Goal: Task Accomplishment & Management: Manage account settings

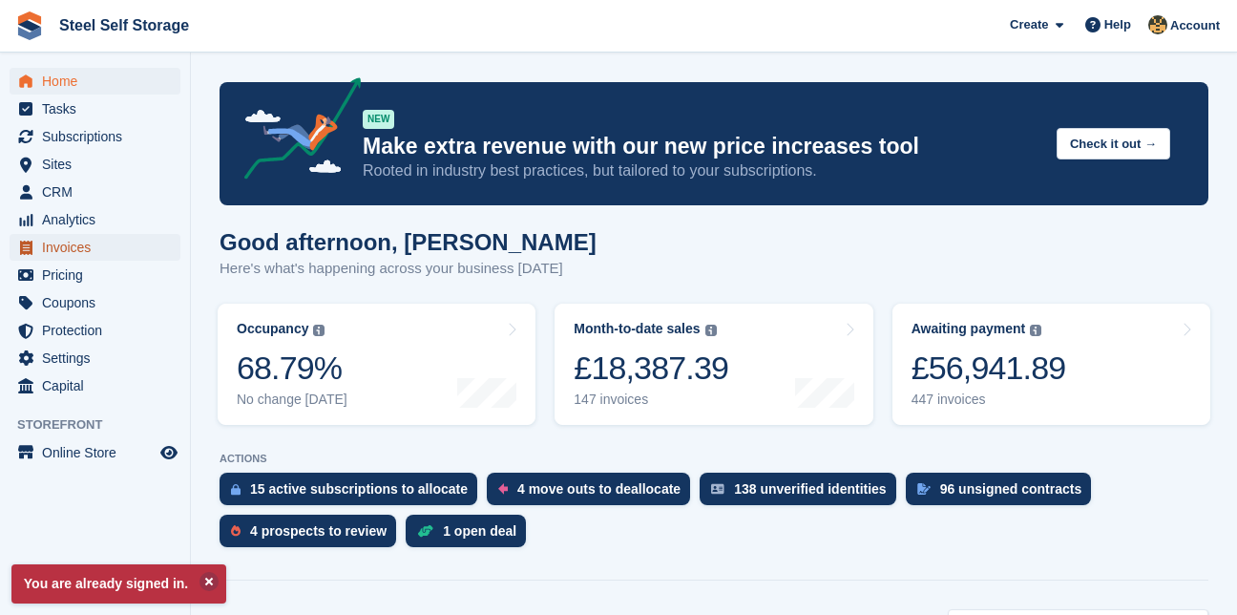
click at [76, 251] on span "Invoices" at bounding box center [99, 247] width 115 height 27
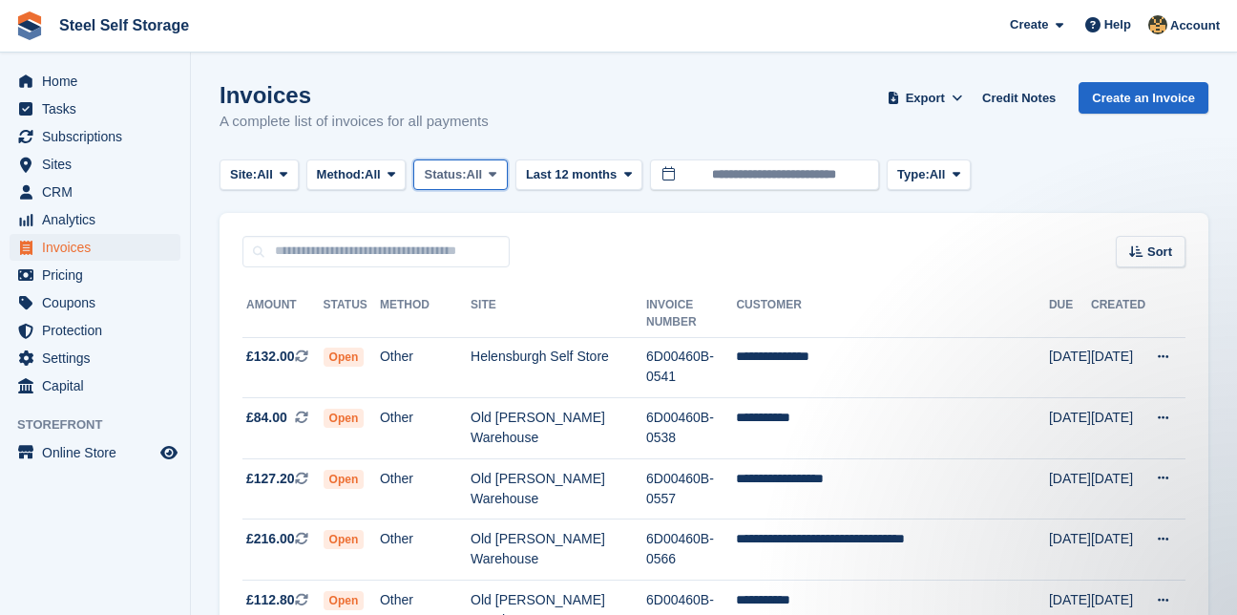
click at [495, 174] on span at bounding box center [492, 174] width 15 height 15
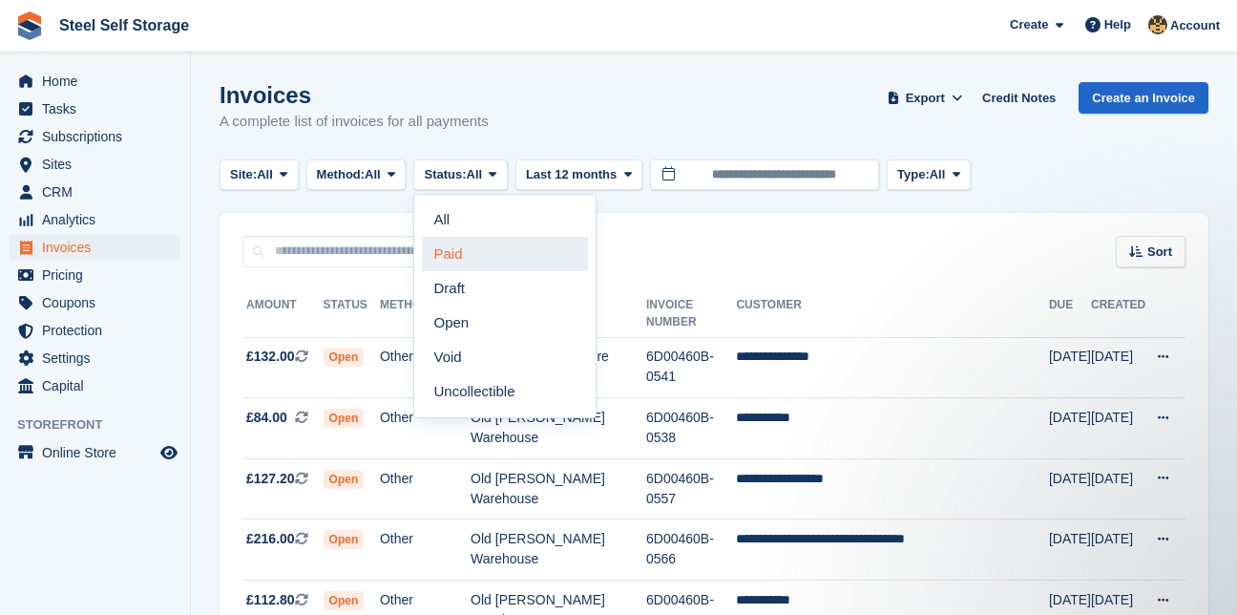
click at [466, 249] on link "Paid" at bounding box center [505, 254] width 166 height 34
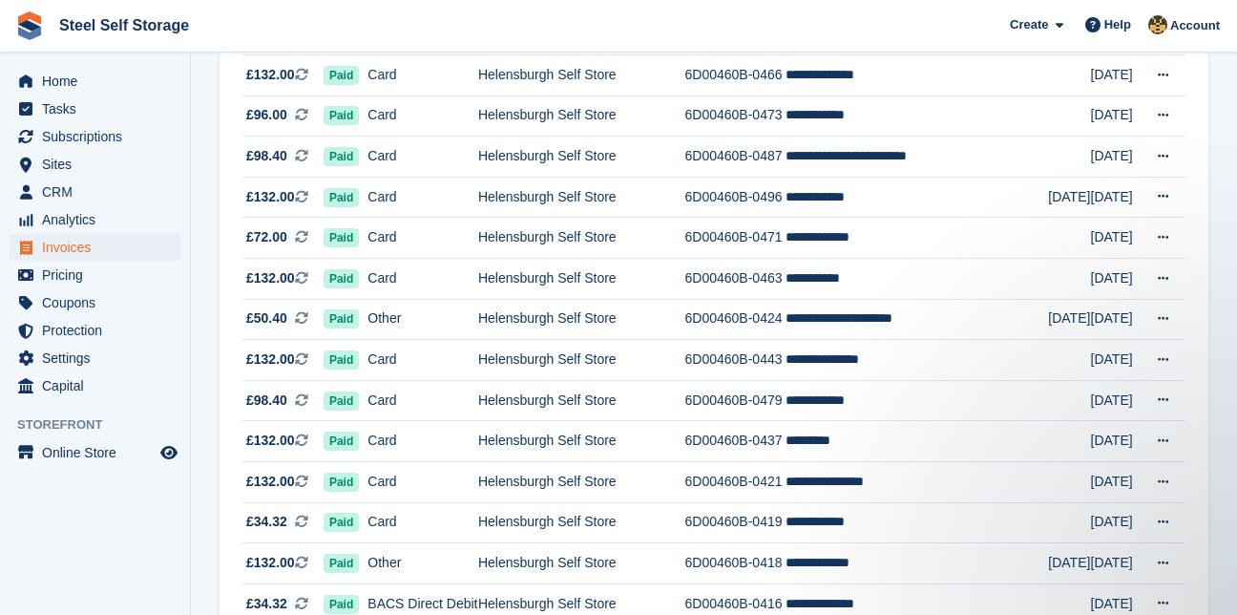
scroll to position [843, 0]
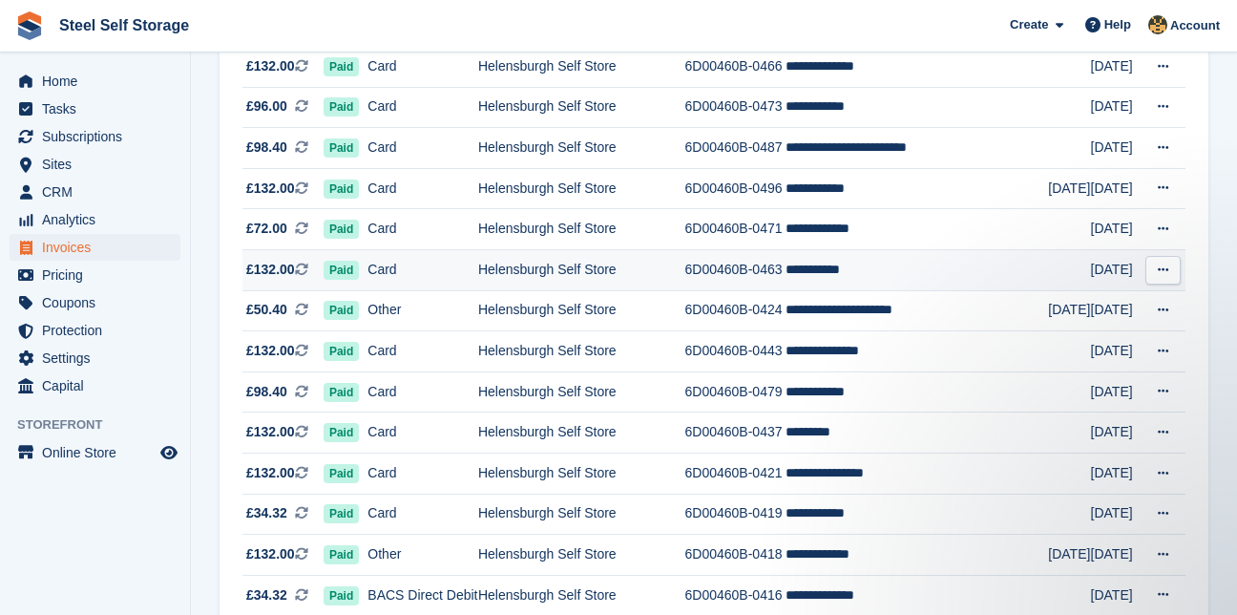
click at [723, 267] on td "6D00460B-0463" at bounding box center [735, 269] width 101 height 41
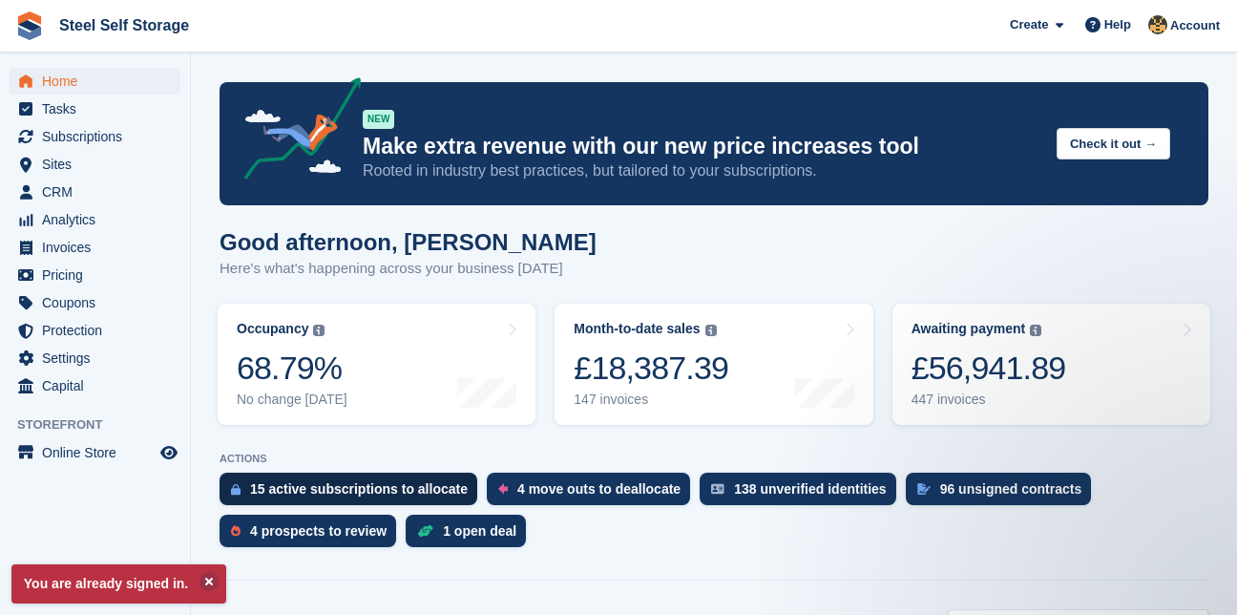
click at [289, 484] on div "15 active subscriptions to allocate" at bounding box center [359, 488] width 218 height 15
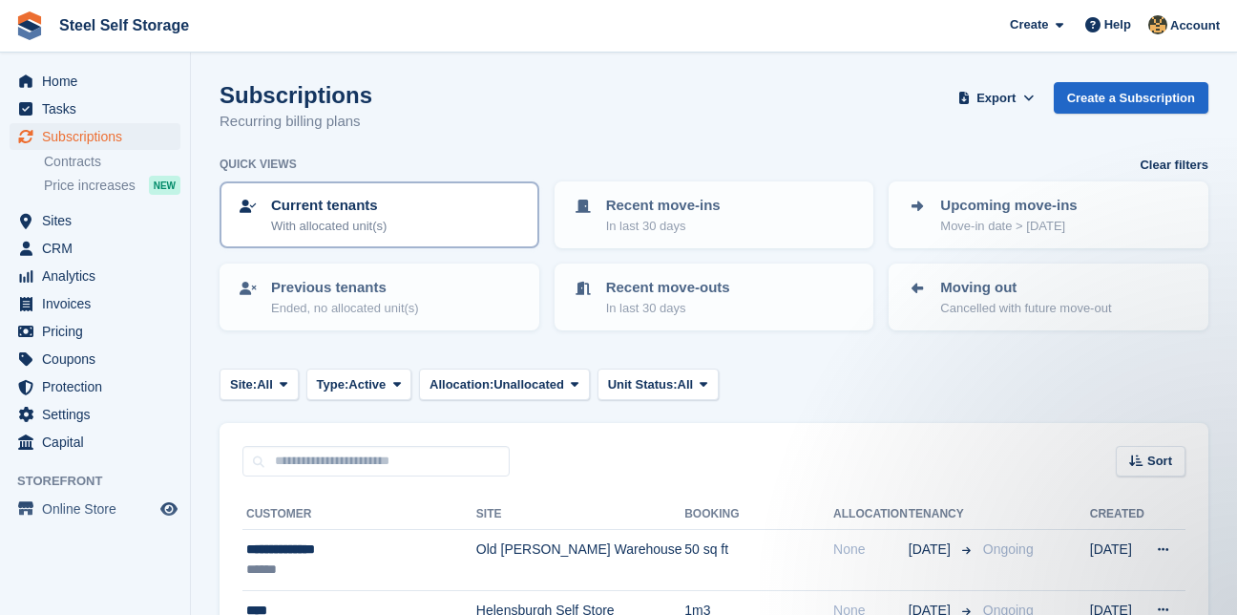
click at [348, 220] on p "With allocated unit(s)" at bounding box center [329, 226] width 116 height 19
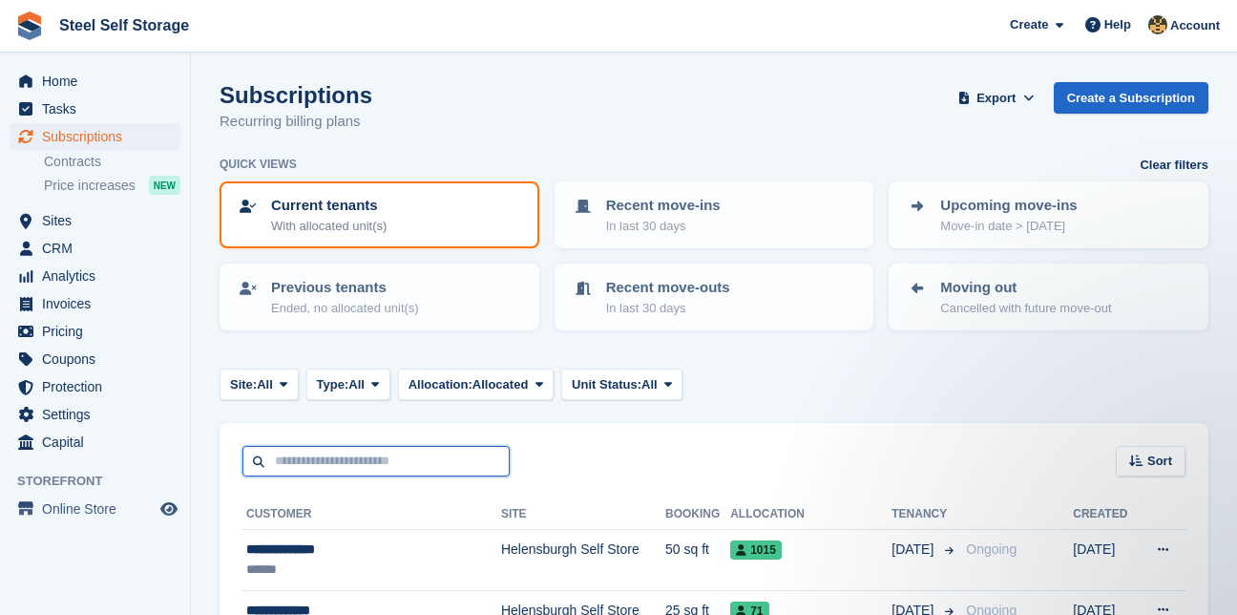
click at [356, 469] on input "text" at bounding box center [375, 462] width 267 height 32
type input "****"
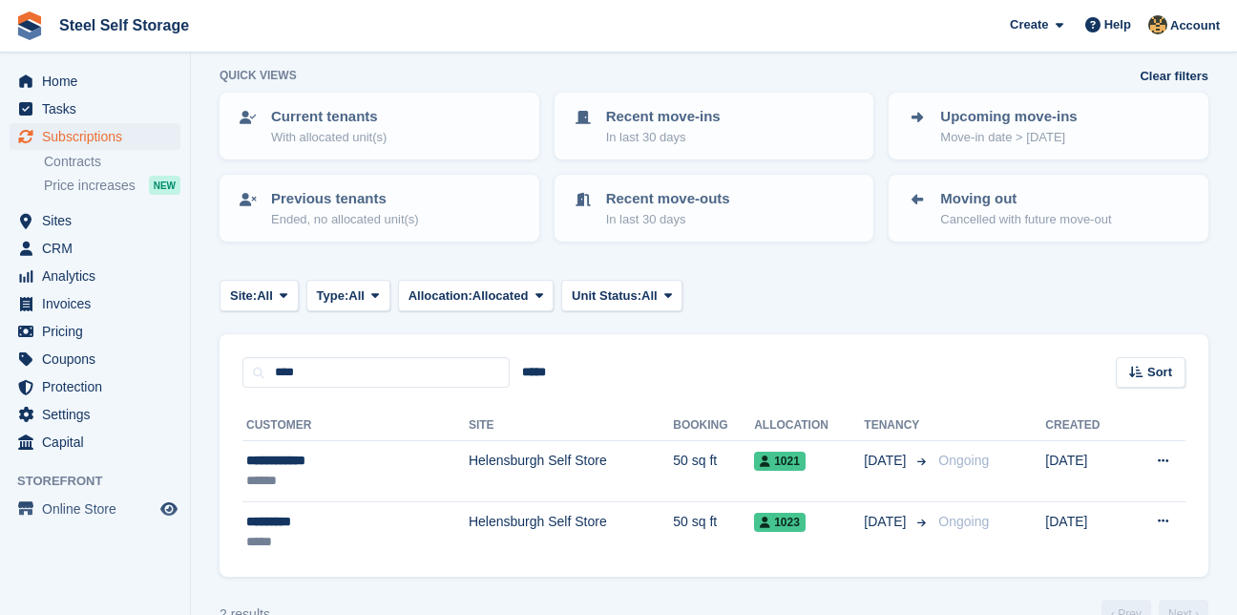
scroll to position [131, 0]
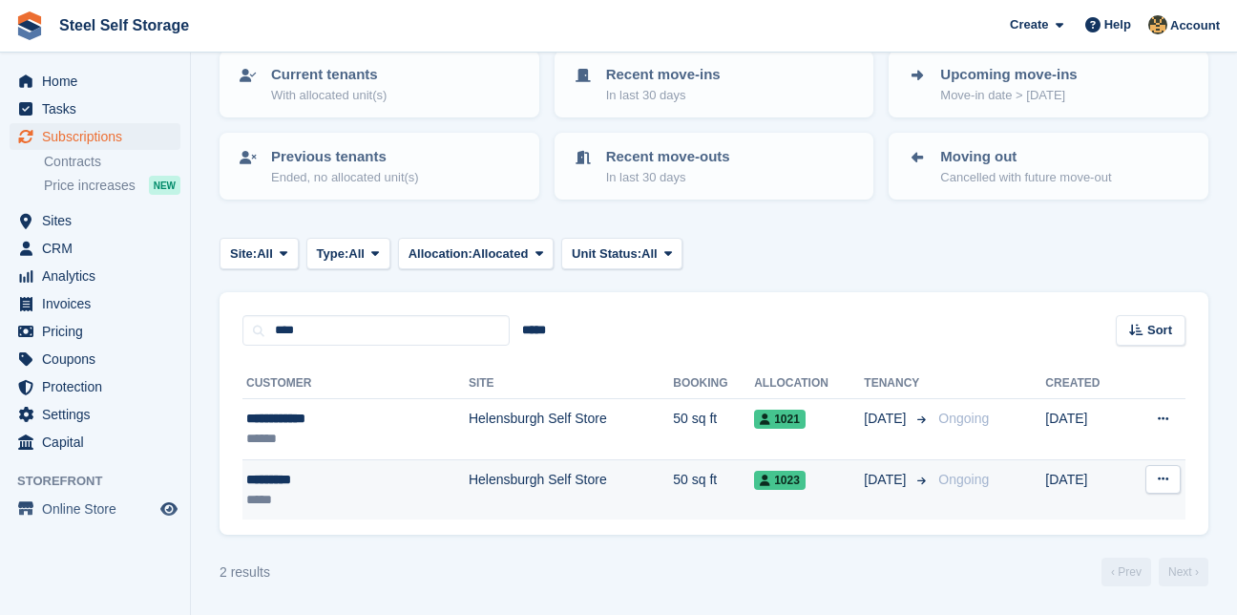
click at [491, 479] on td "Helensburgh Self Store" at bounding box center [571, 489] width 204 height 60
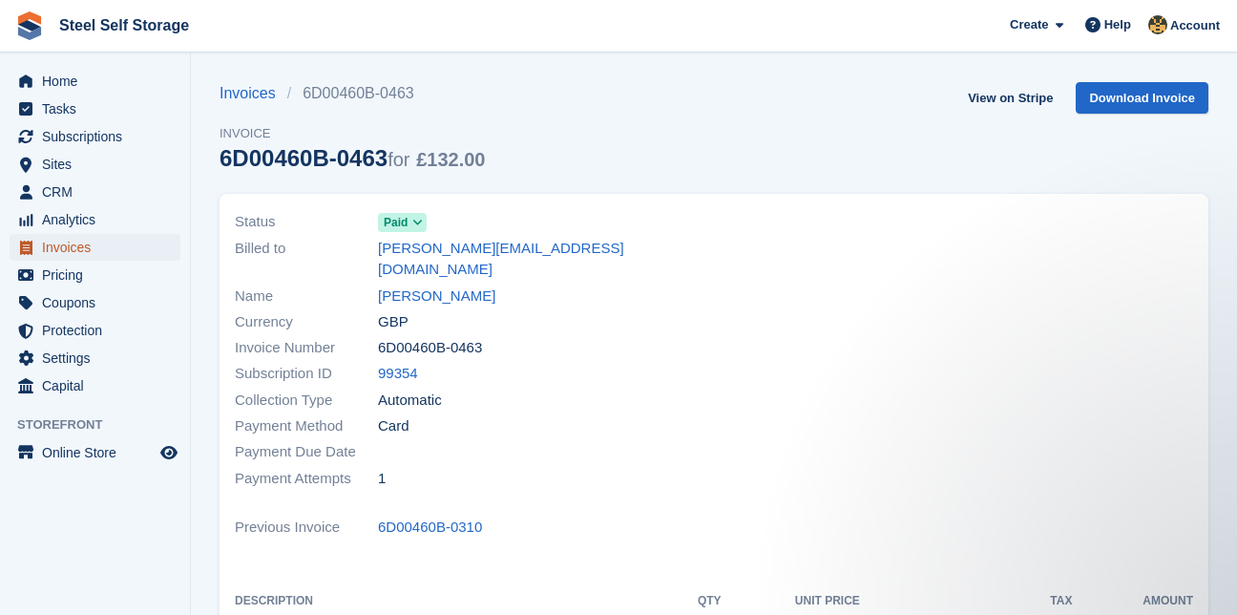
click at [69, 243] on span "Invoices" at bounding box center [99, 247] width 115 height 27
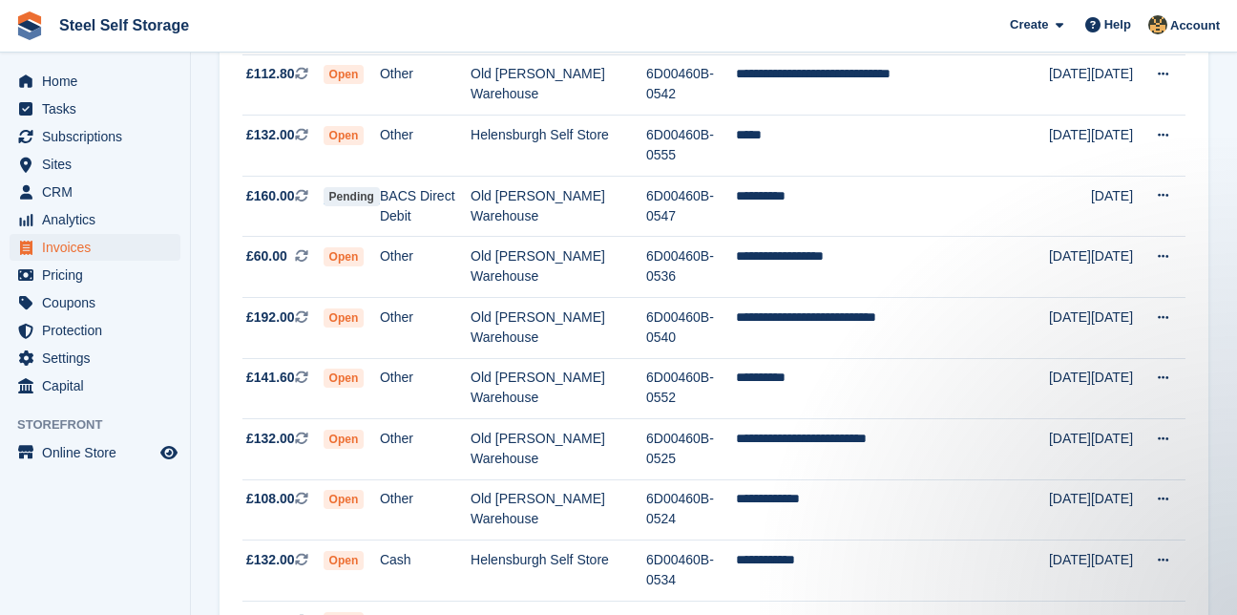
scroll to position [1833, 0]
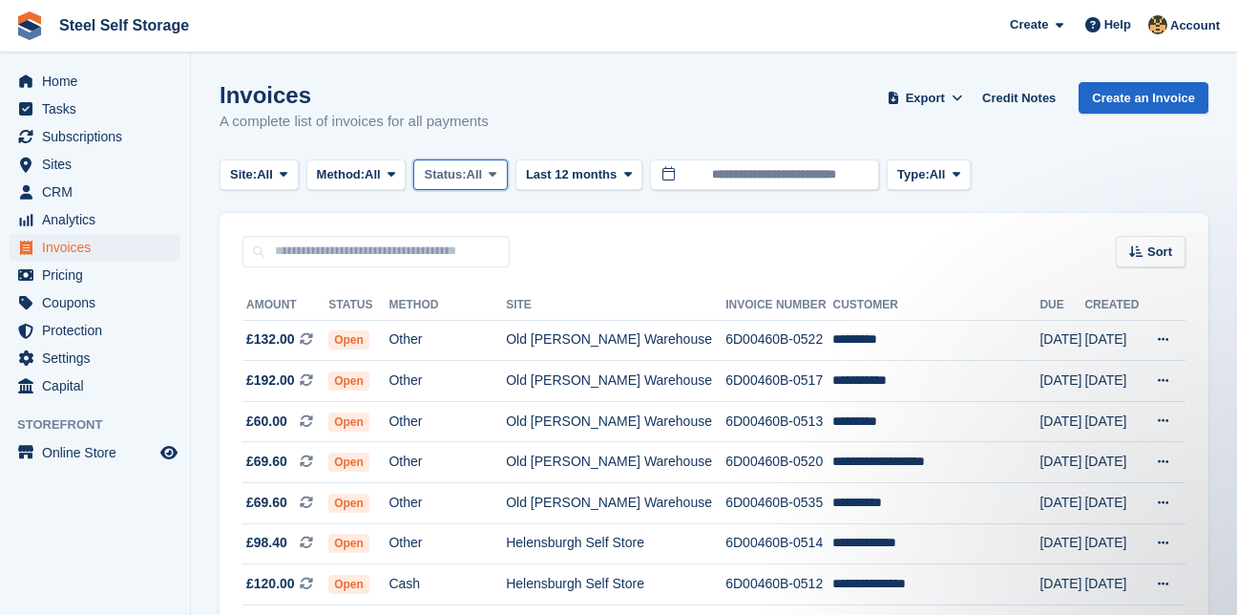
click at [483, 170] on span "All" at bounding box center [475, 174] width 16 height 19
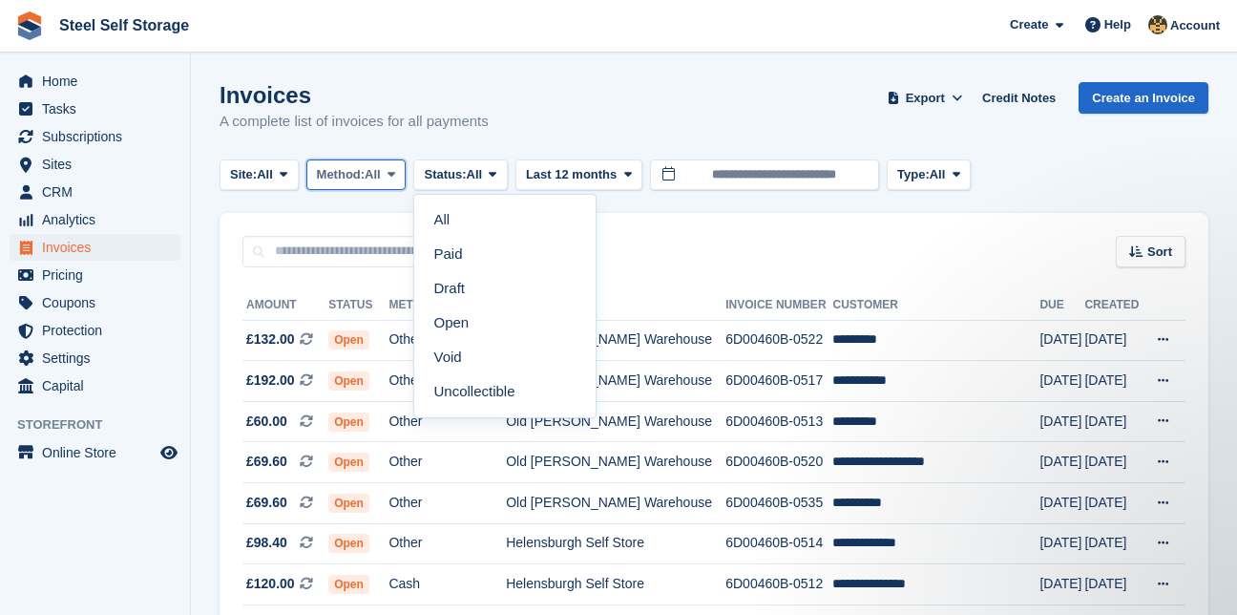
click at [349, 167] on span "Method:" at bounding box center [341, 174] width 49 height 19
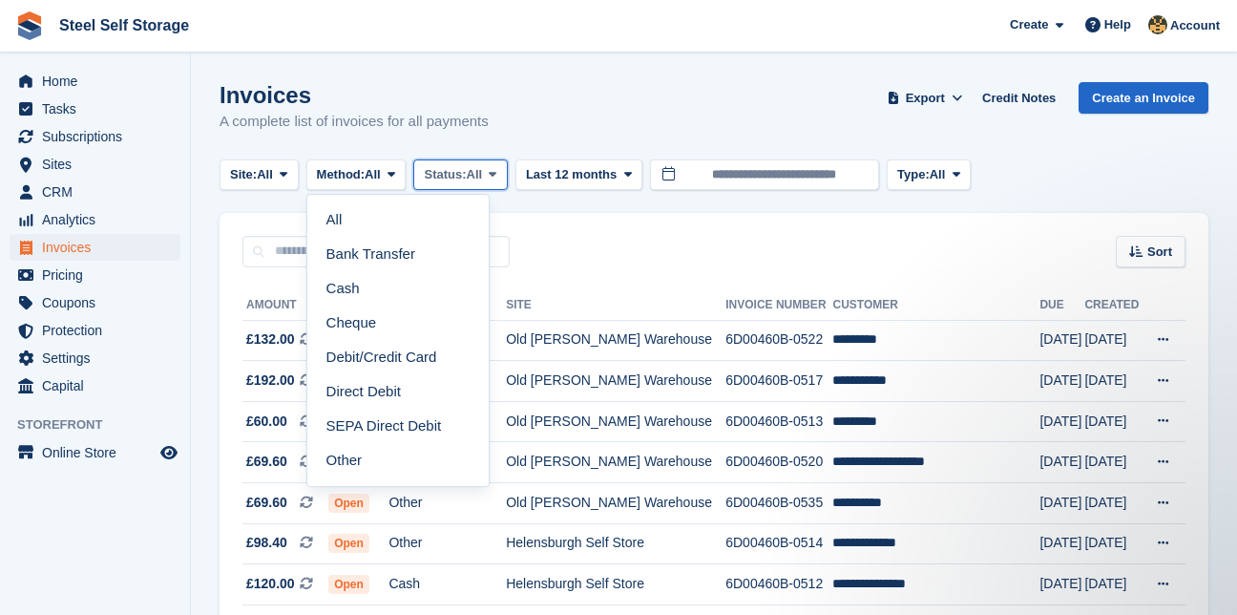
click at [483, 169] on span "All" at bounding box center [475, 174] width 16 height 19
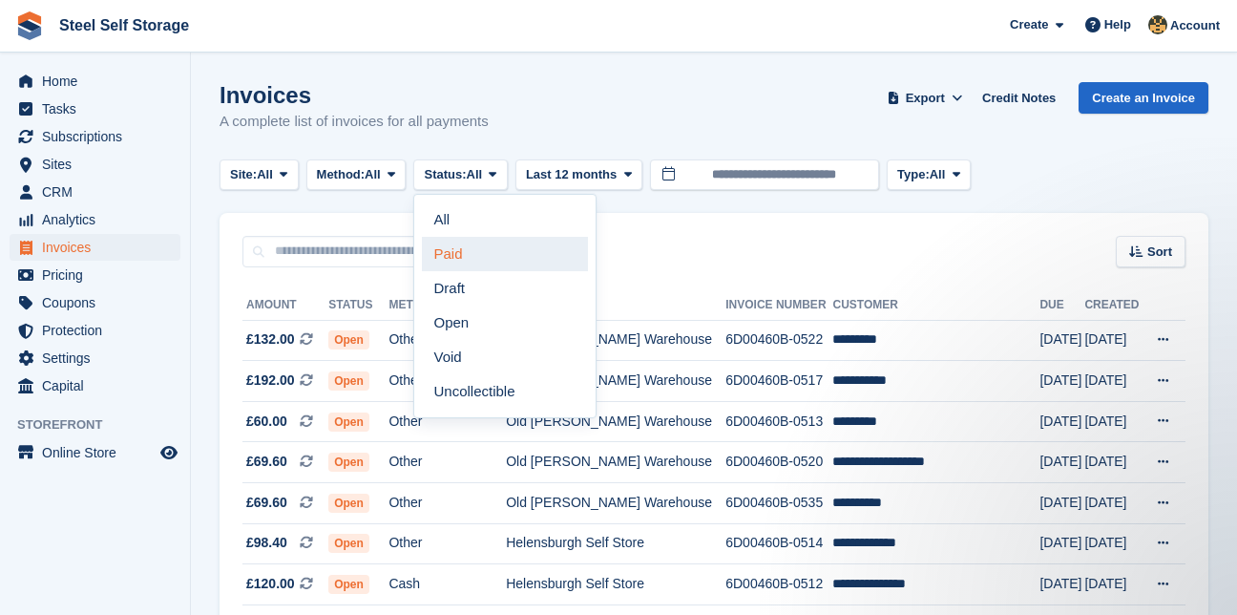
click at [462, 250] on link "Paid" at bounding box center [505, 254] width 166 height 34
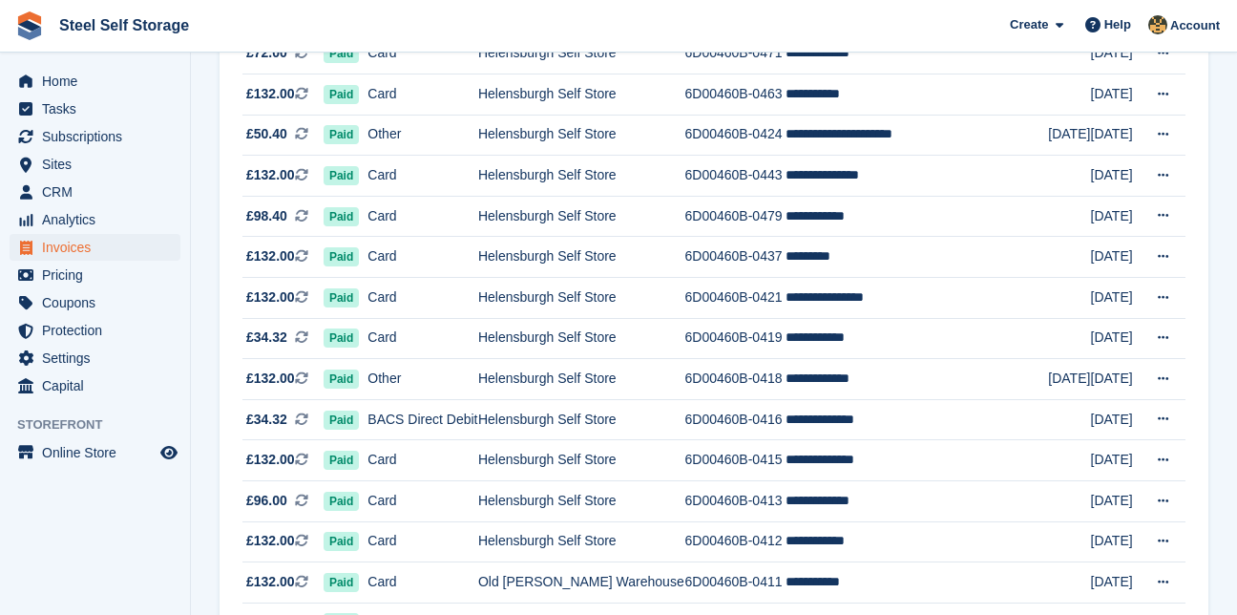
scroll to position [879, 0]
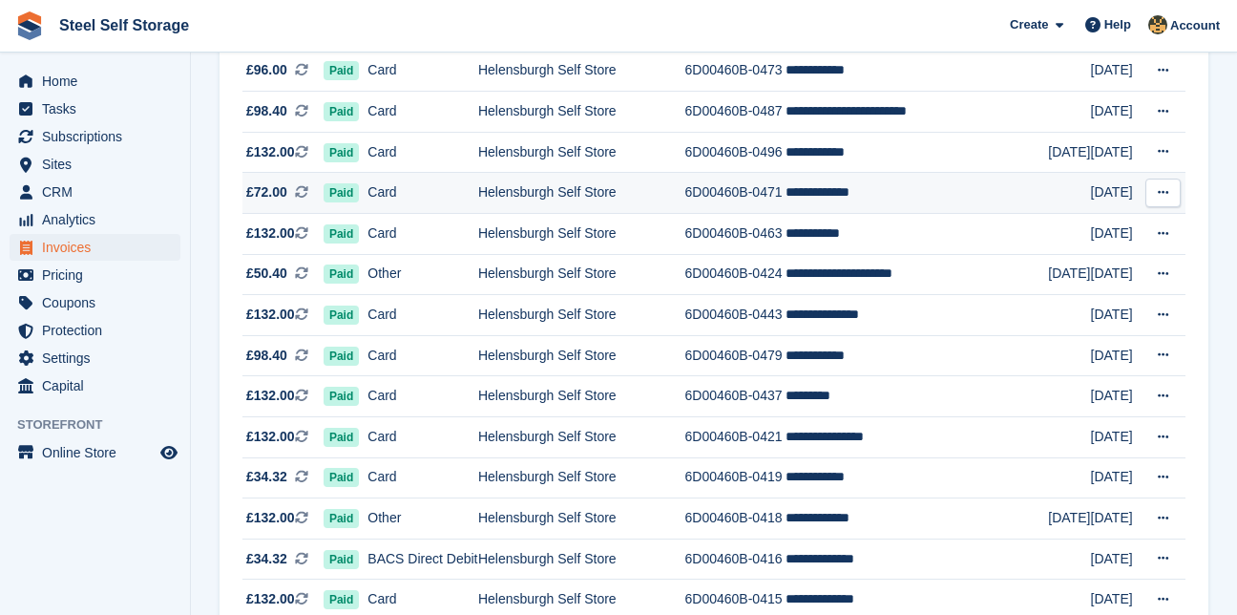
click at [558, 189] on td "Helensburgh Self Store" at bounding box center [581, 193] width 207 height 41
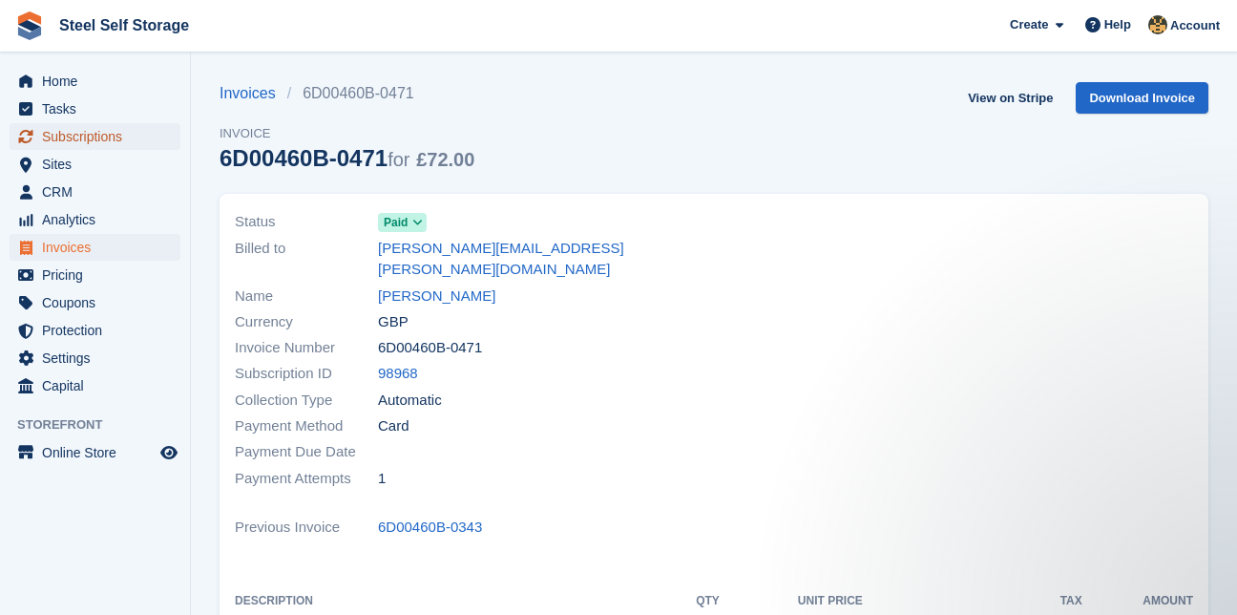
click at [93, 143] on span "Subscriptions" at bounding box center [99, 136] width 115 height 27
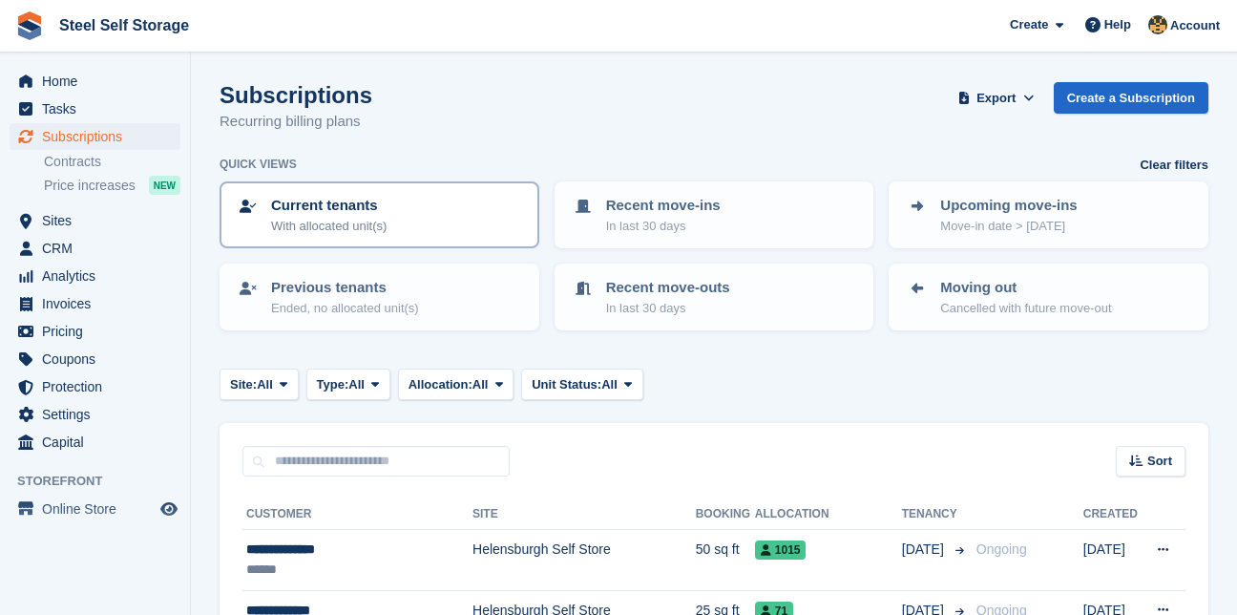
click at [341, 220] on p "With allocated unit(s)" at bounding box center [329, 226] width 116 height 19
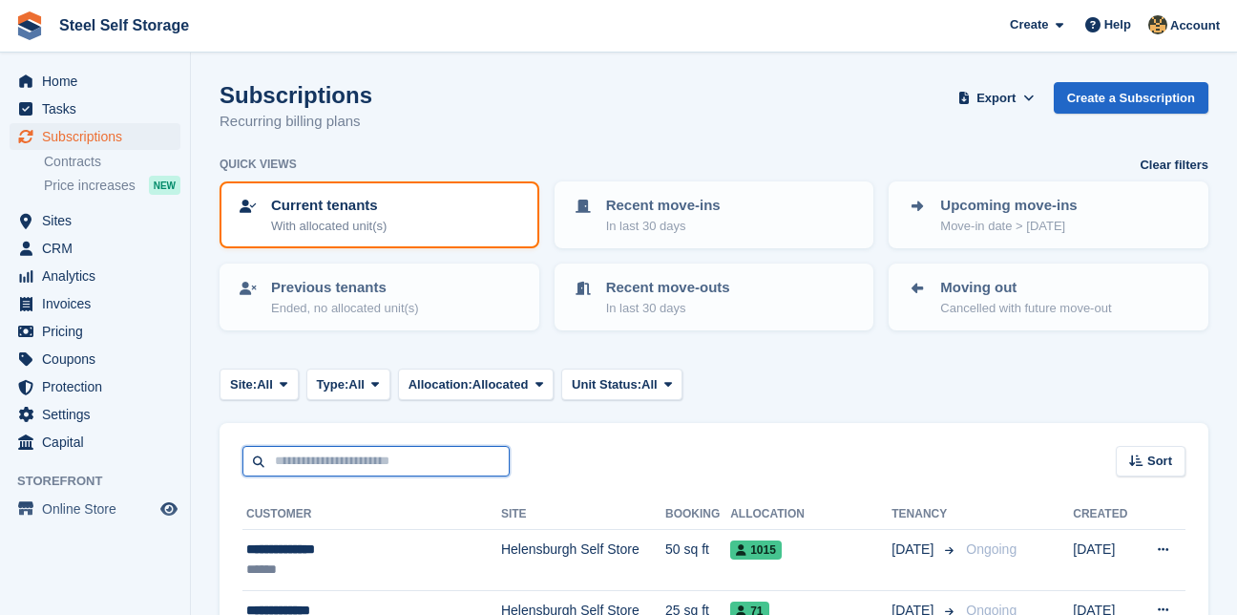
click at [349, 471] on input "text" at bounding box center [375, 462] width 267 height 32
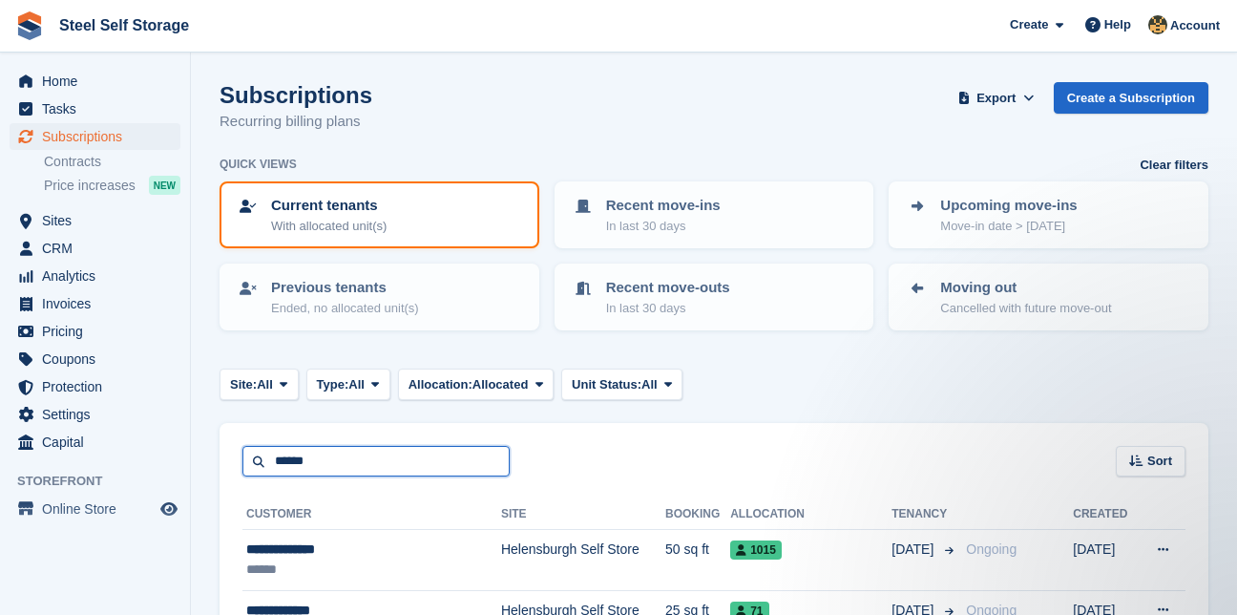
type input "******"
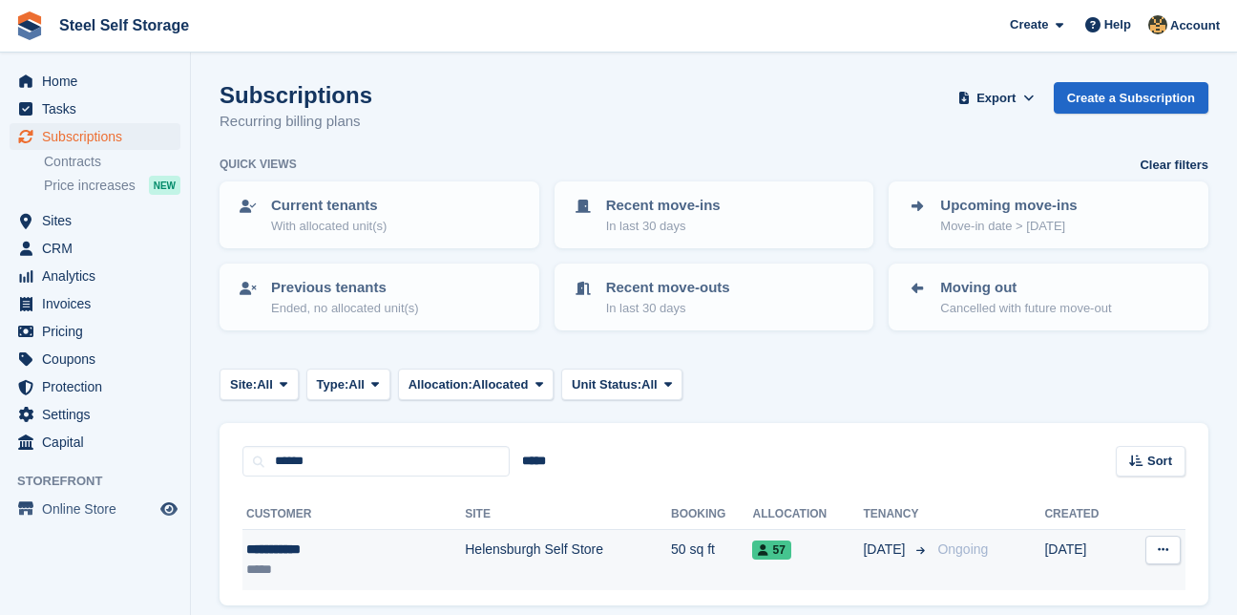
click at [273, 553] on div "**********" at bounding box center [319, 549] width 146 height 20
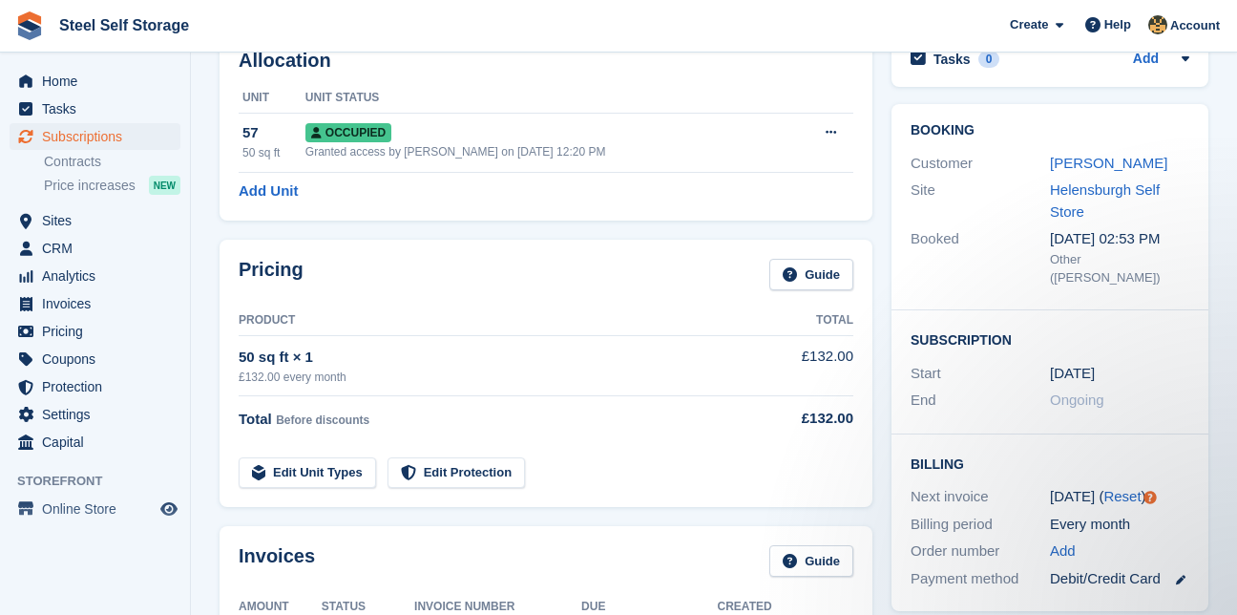
scroll to position [118, 0]
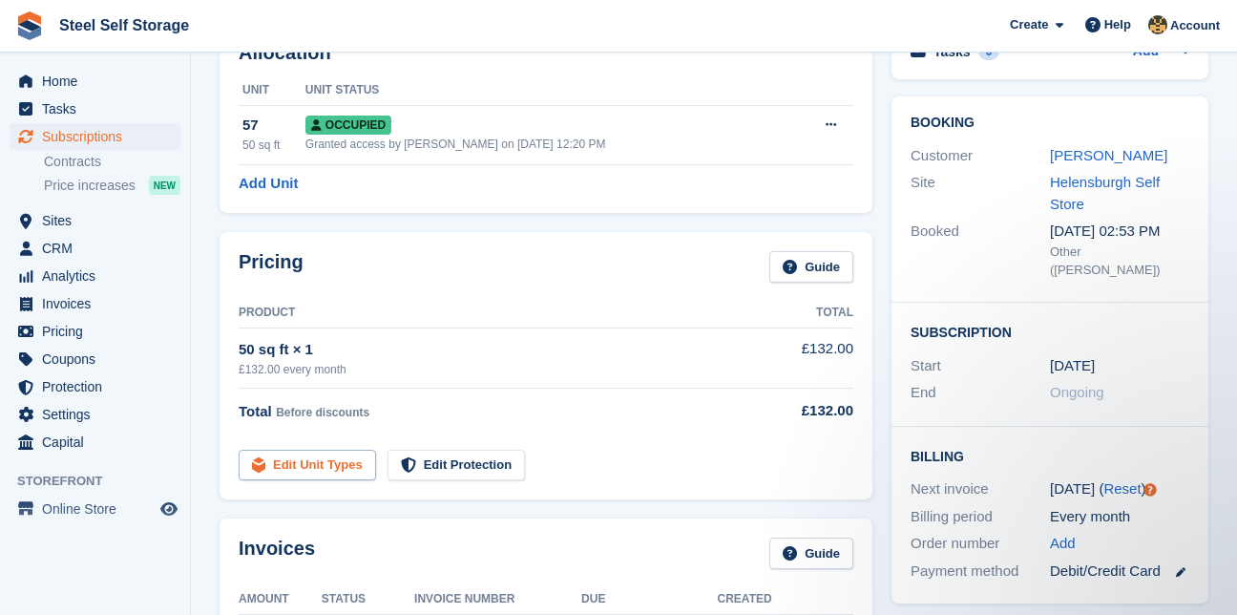
click at [308, 460] on link "Edit Unit Types" at bounding box center [307, 466] width 137 height 32
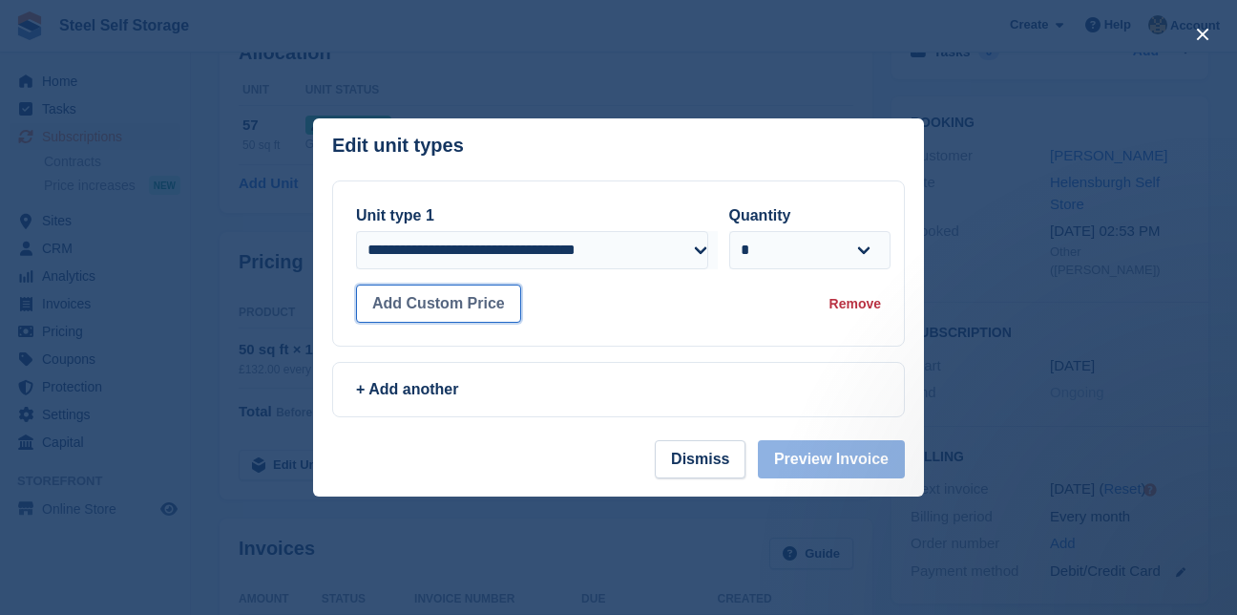
click at [422, 301] on button "Add Custom Price" at bounding box center [438, 303] width 165 height 38
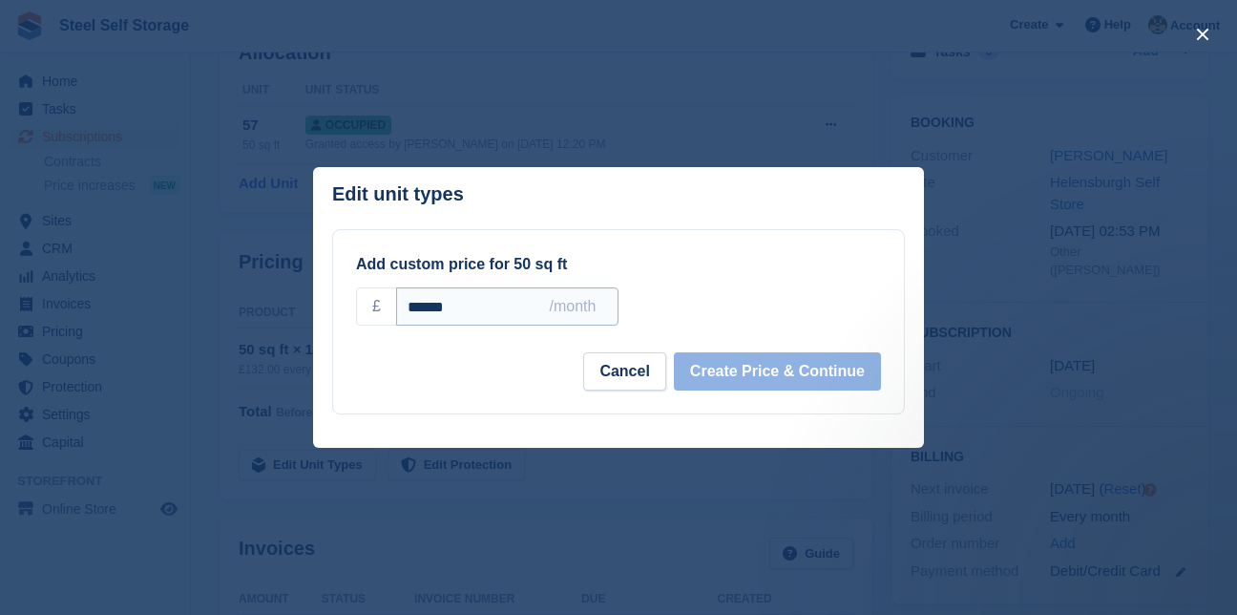
click at [455, 307] on input "******" at bounding box center [507, 306] width 222 height 38
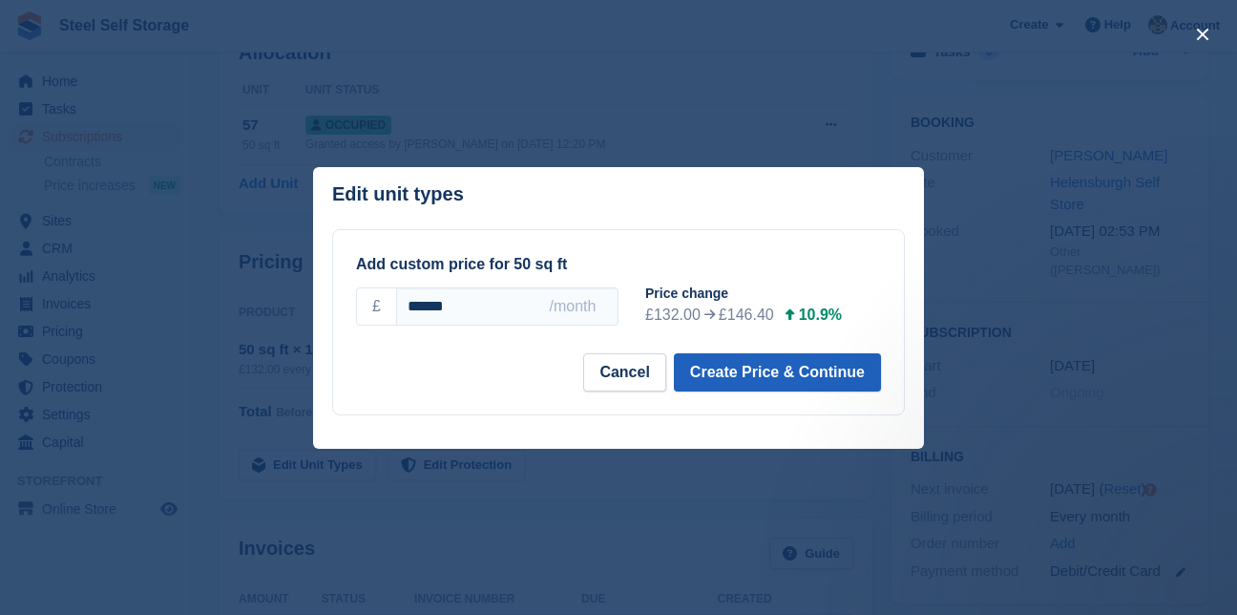
type input "******"
click at [761, 376] on button "Create Price & Continue" at bounding box center [777, 372] width 207 height 38
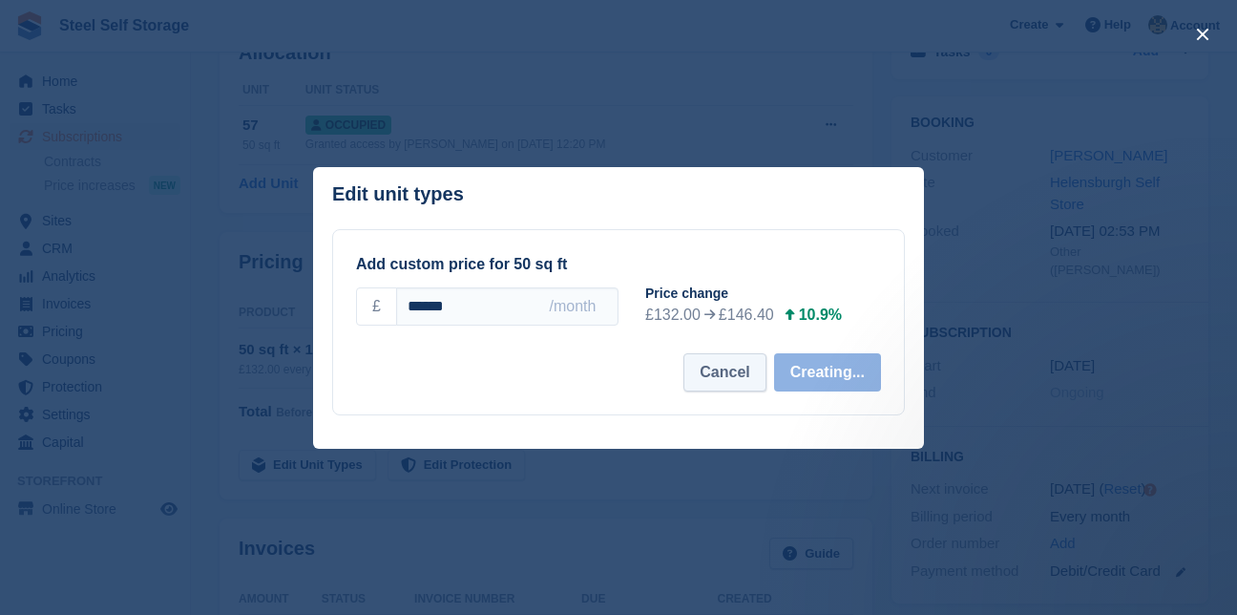
select select "*****"
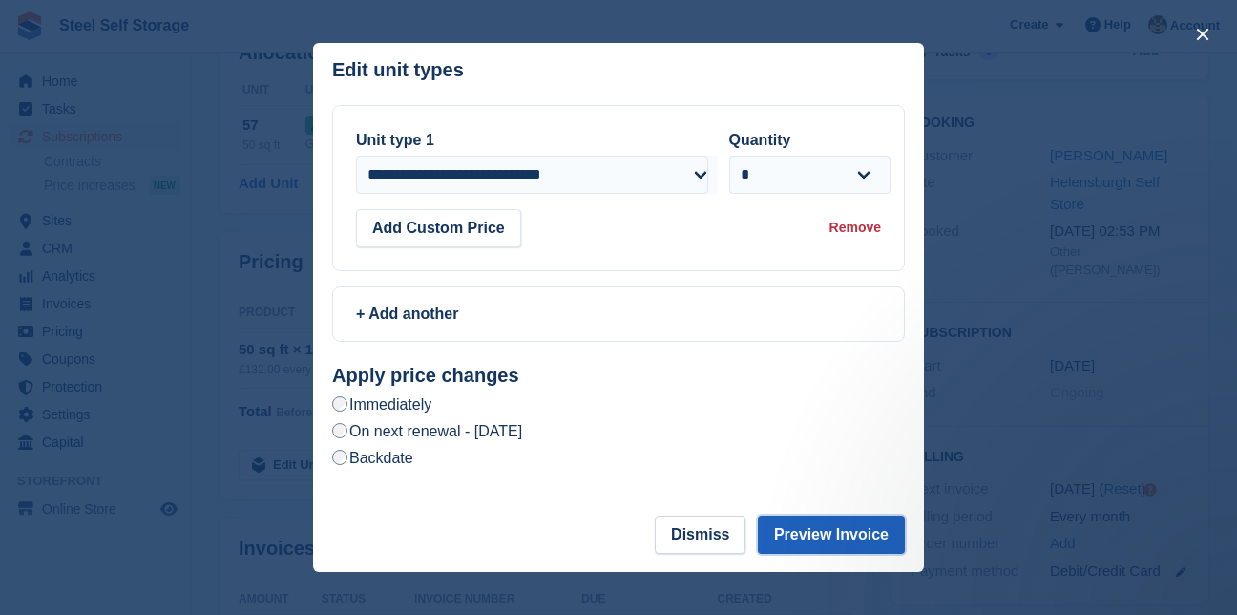
click at [824, 538] on button "Preview Invoice" at bounding box center [831, 535] width 147 height 38
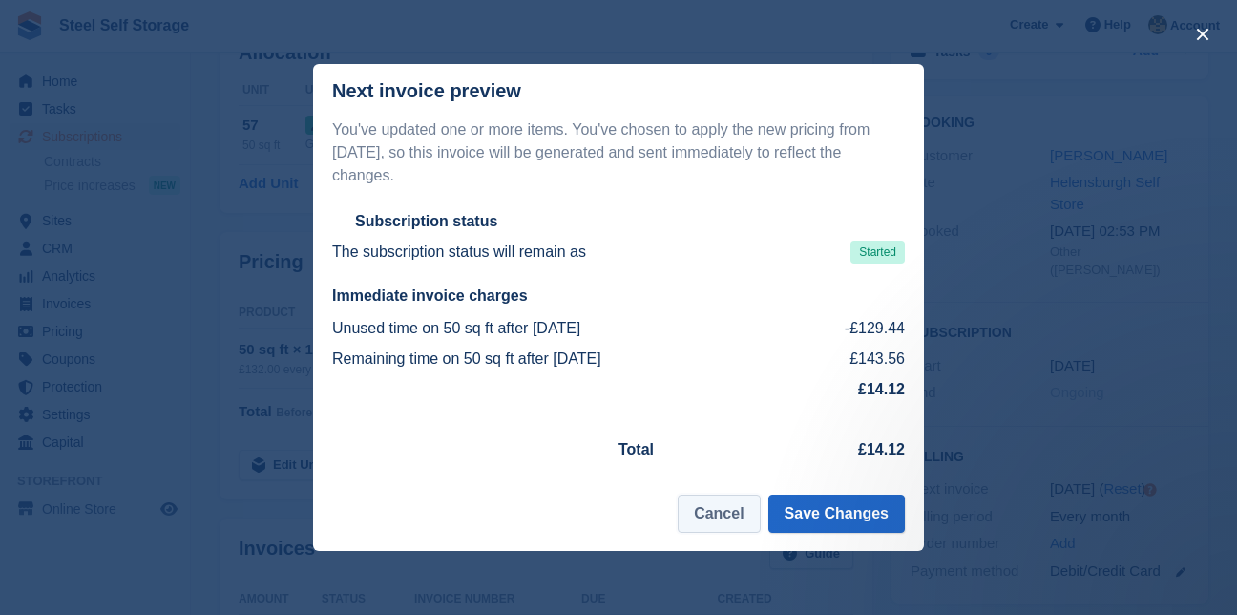
click at [716, 506] on button "Cancel" at bounding box center [719, 514] width 82 height 38
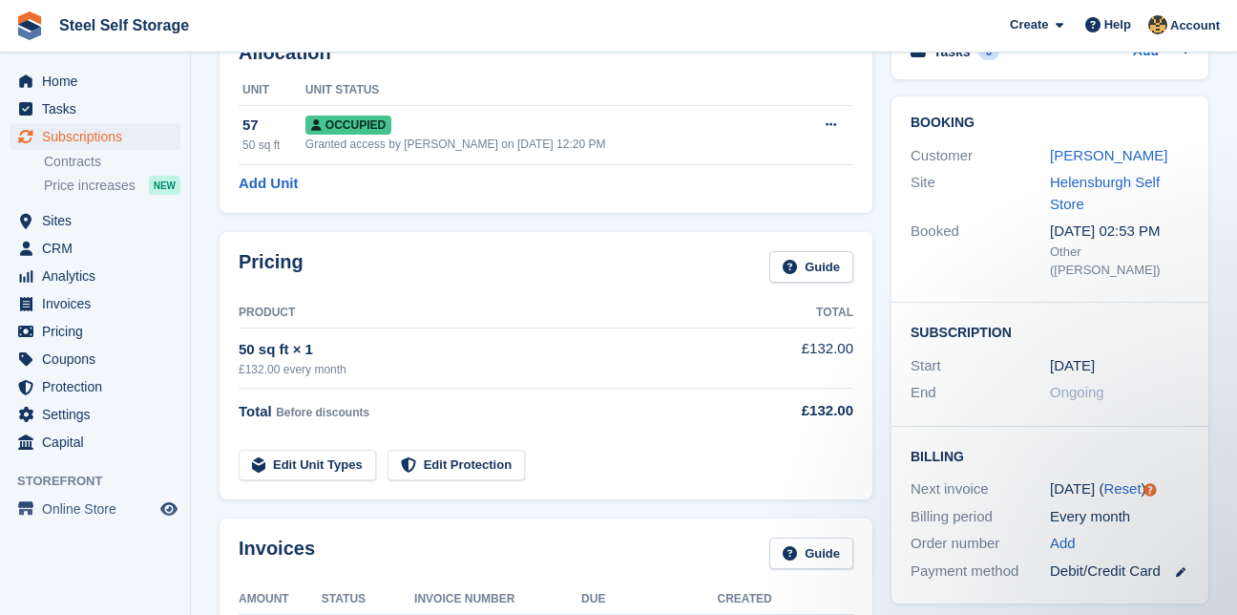
scroll to position [0, 0]
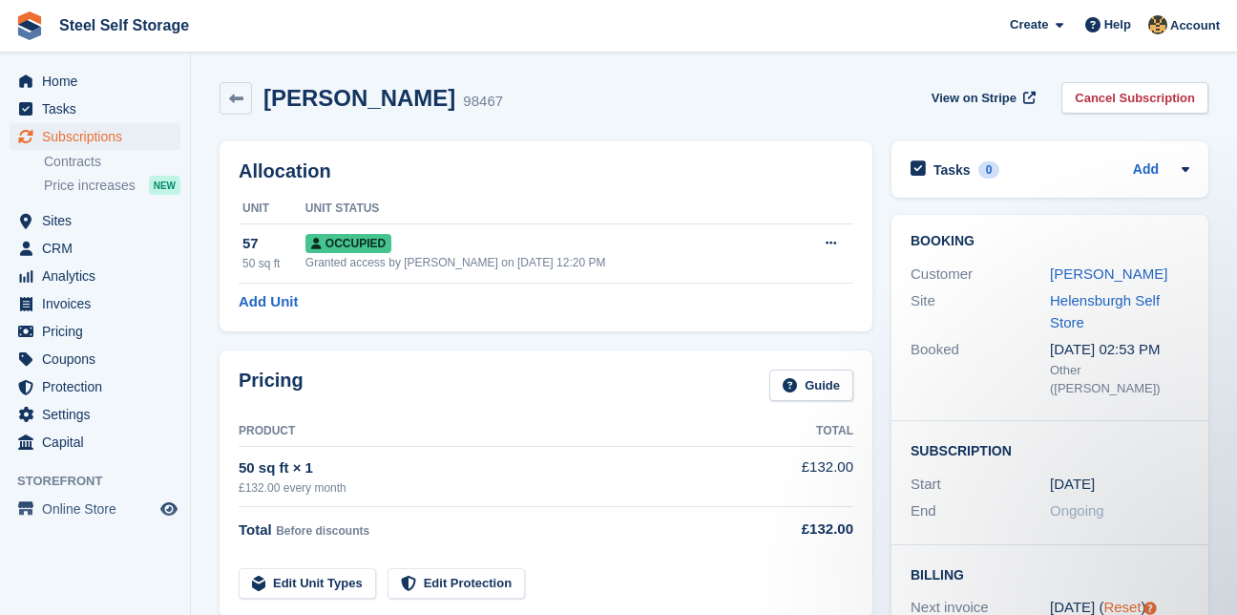
click at [1120, 599] on link "Reset" at bounding box center [1122, 607] width 37 height 16
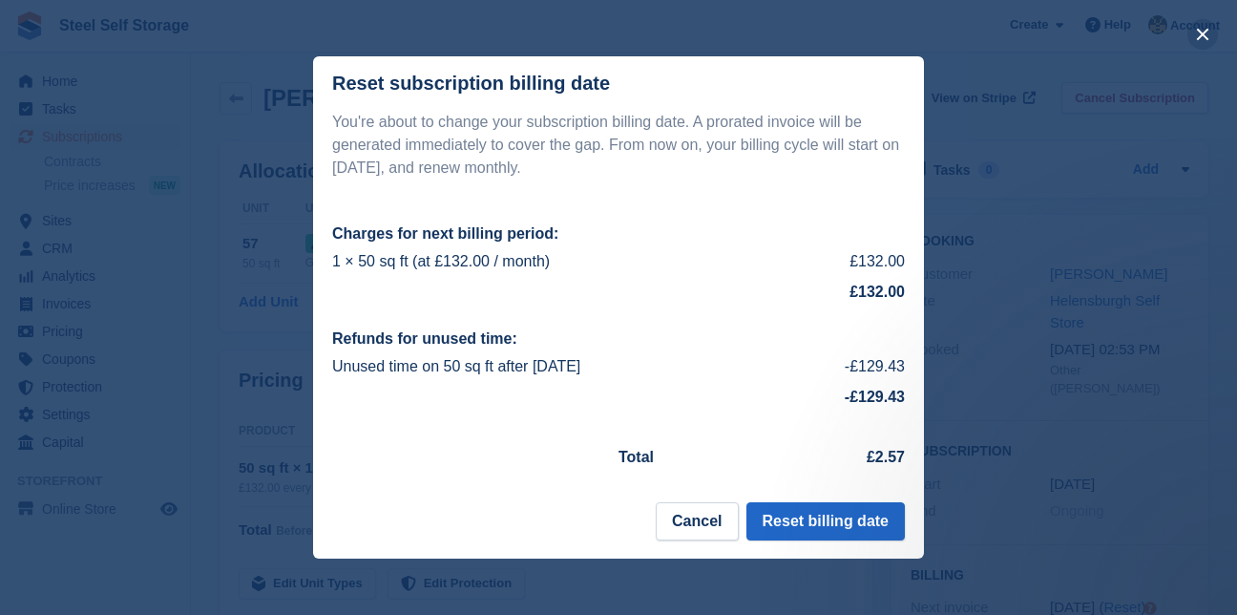
click at [1205, 32] on button "close" at bounding box center [1203, 34] width 31 height 31
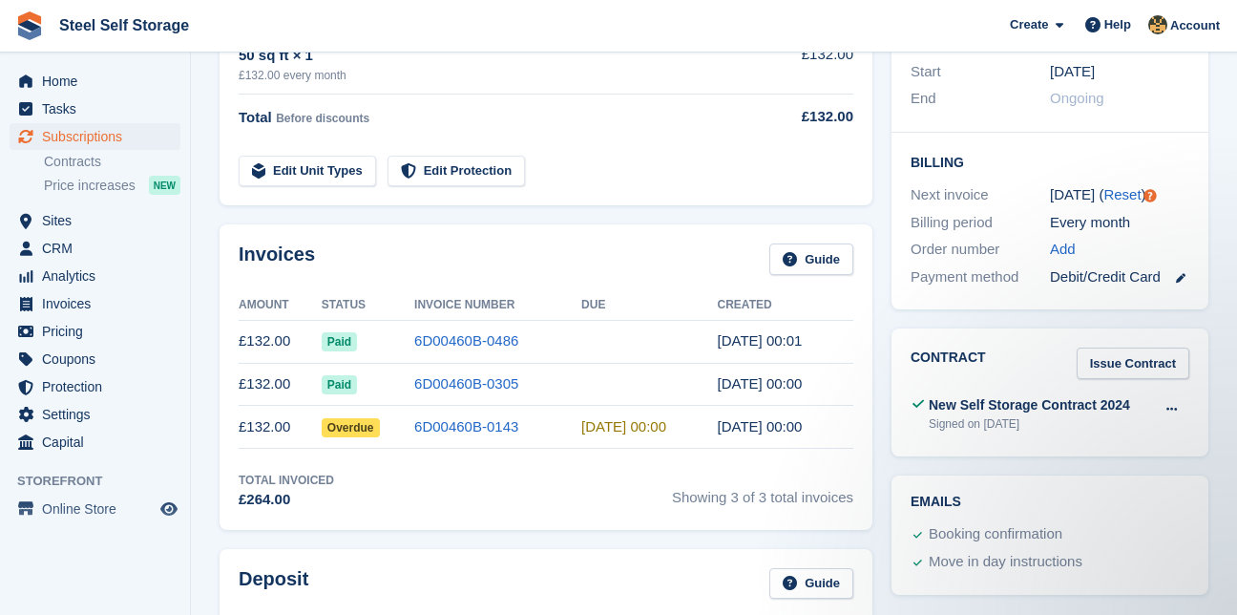
scroll to position [440, 0]
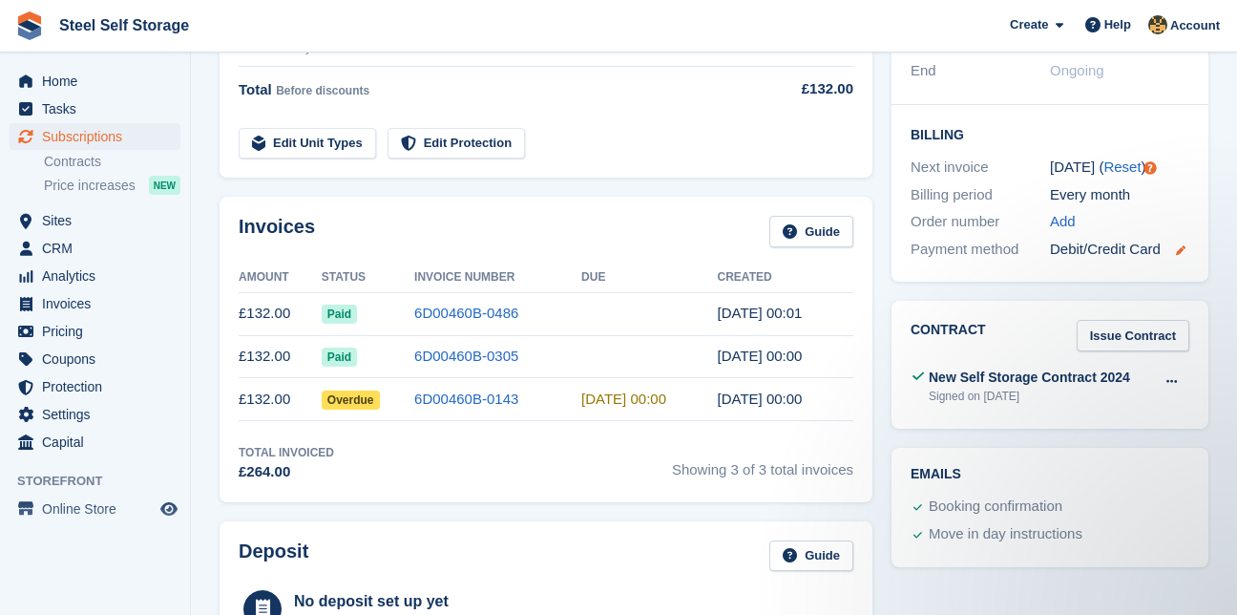
click at [1184, 245] on icon at bounding box center [1181, 250] width 10 height 10
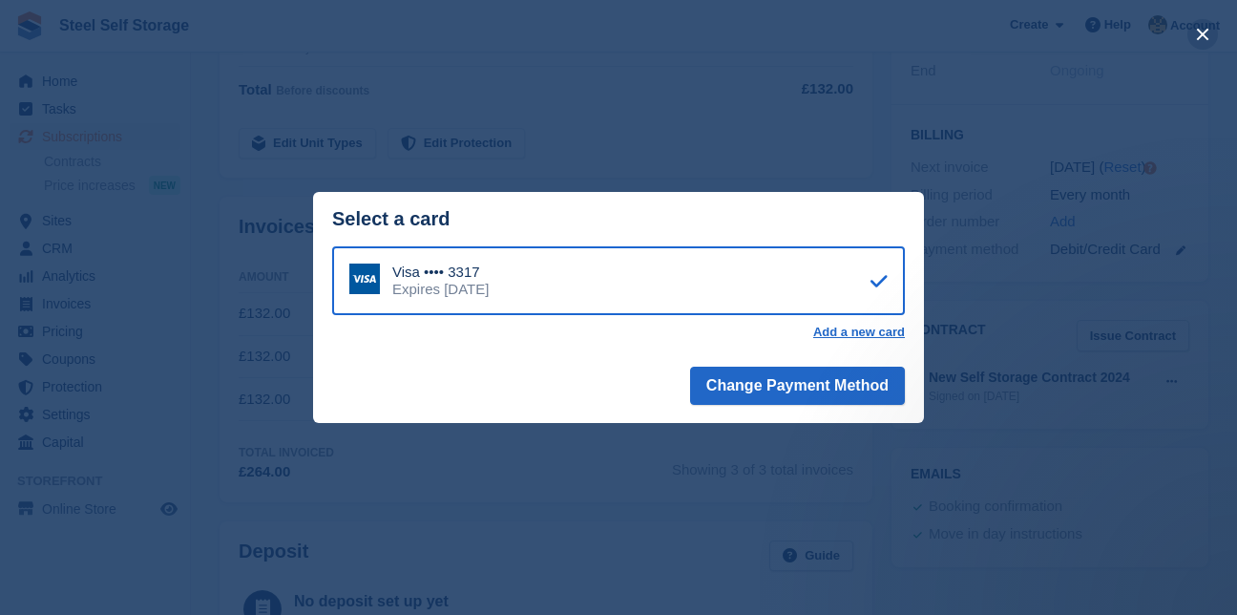
click at [1204, 33] on button "close" at bounding box center [1203, 34] width 31 height 31
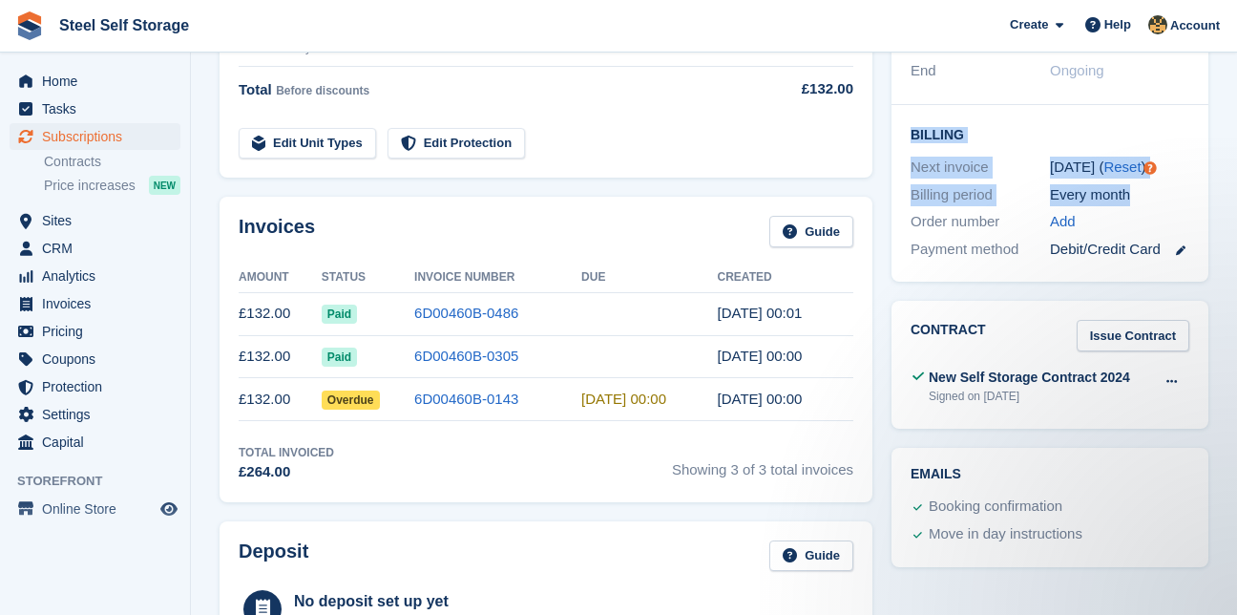
drag, startPoint x: 1231, startPoint y: 177, endPoint x: 1222, endPoint y: 76, distance: 100.6
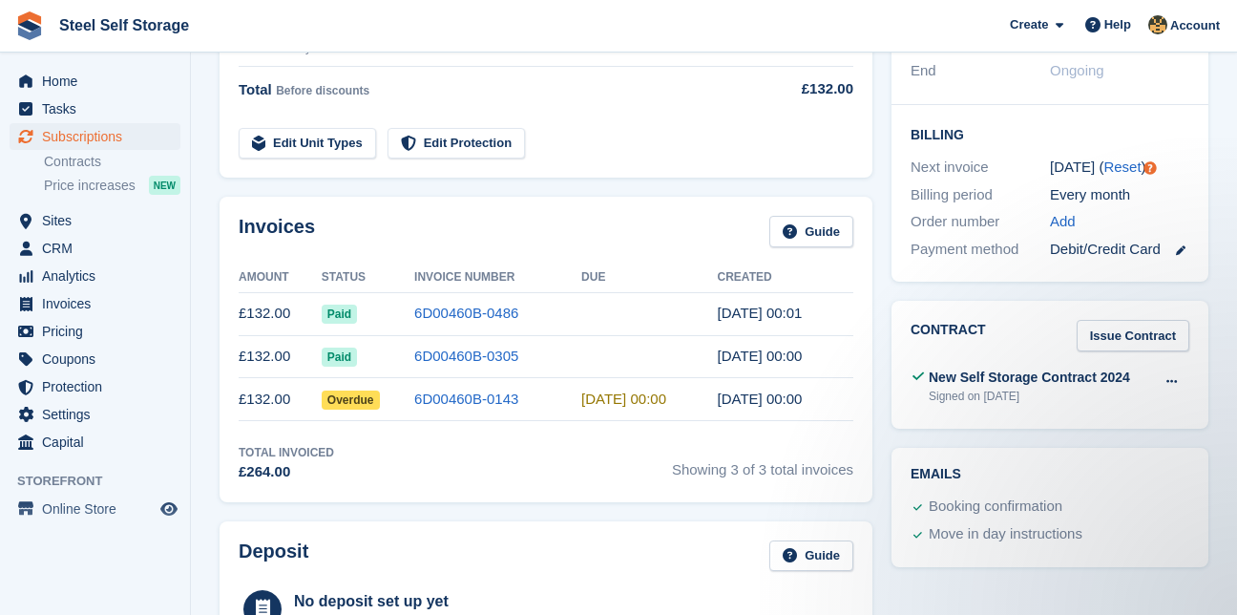
click at [780, 117] on td at bounding box center [806, 132] width 95 height 54
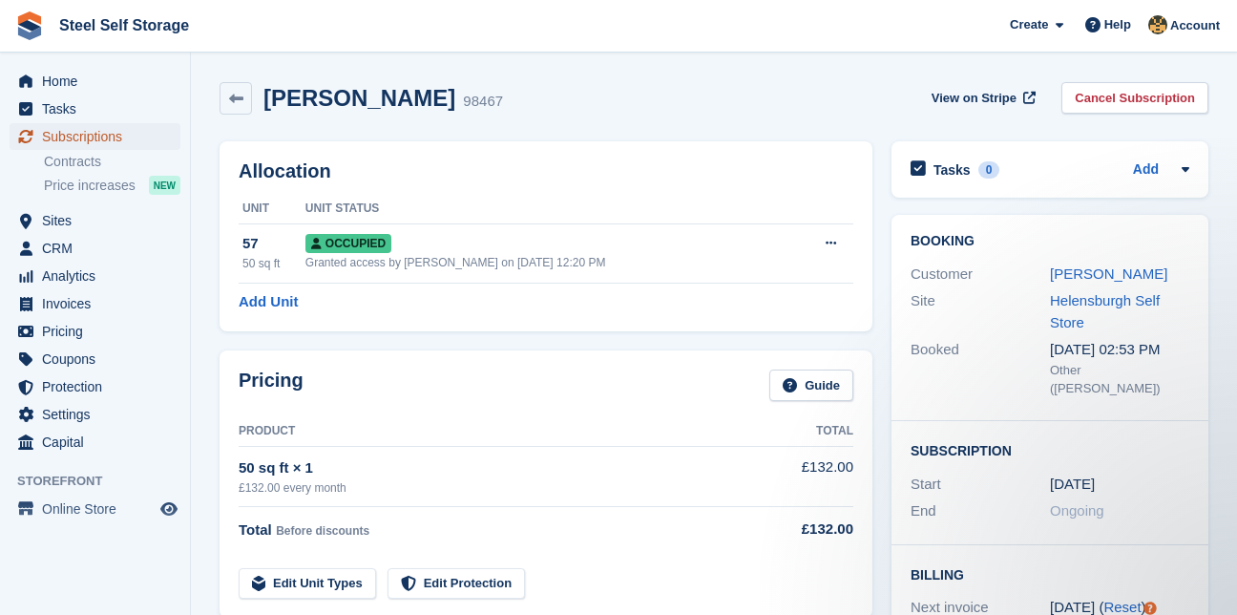
click at [89, 135] on span "Subscriptions" at bounding box center [99, 136] width 115 height 27
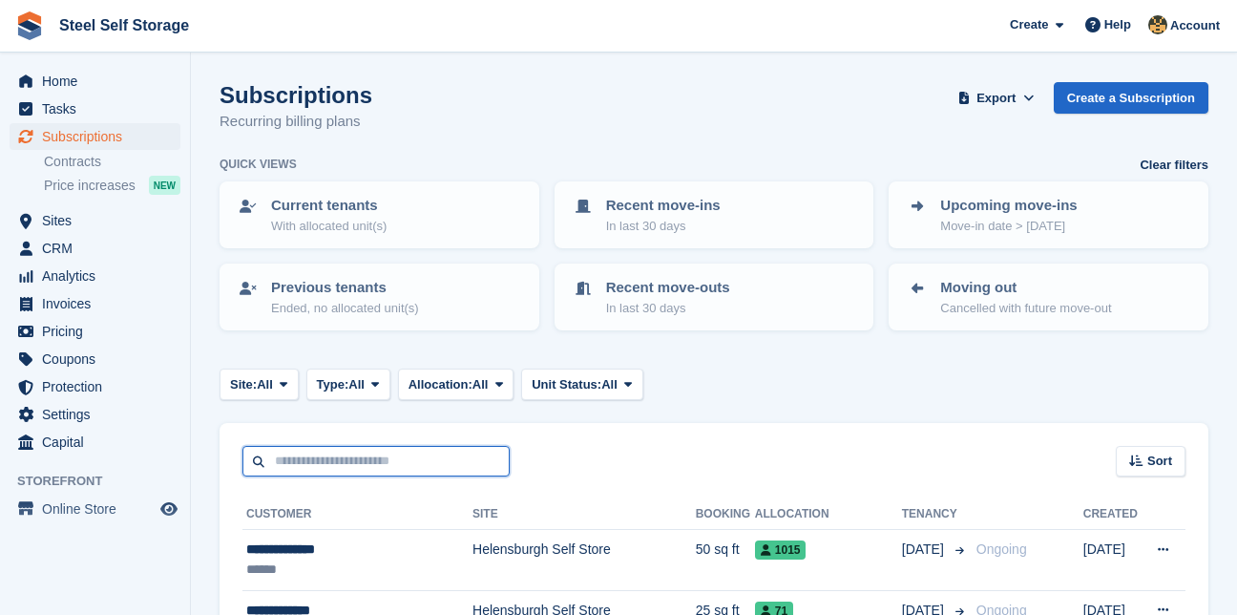
click at [330, 468] on input "text" at bounding box center [375, 462] width 267 height 32
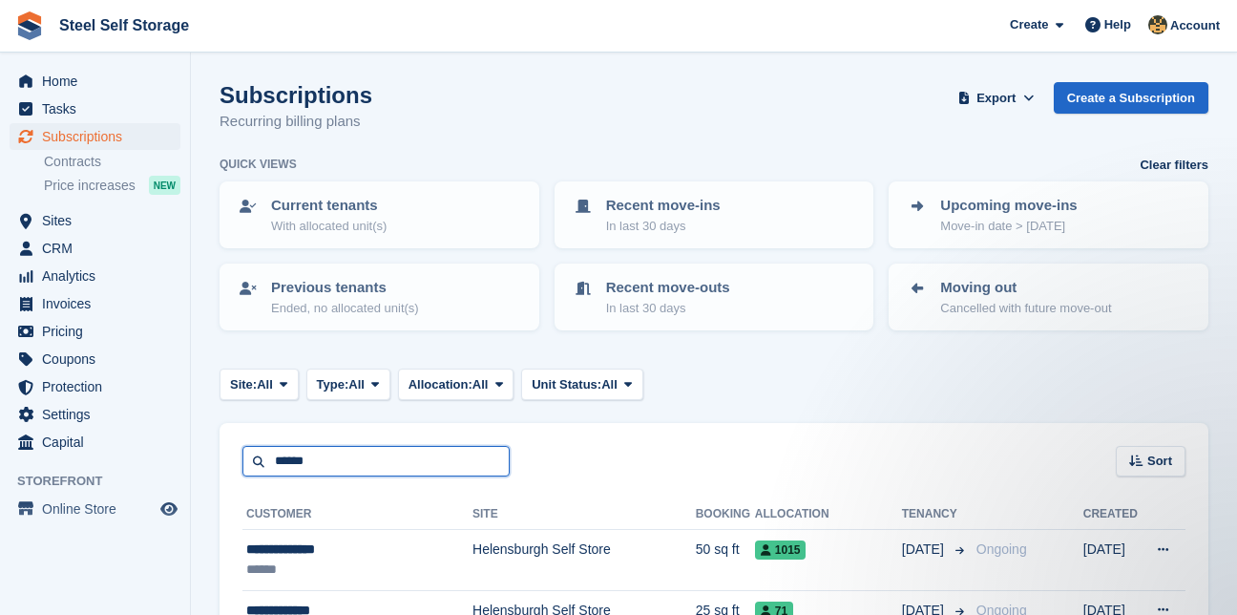
type input "******"
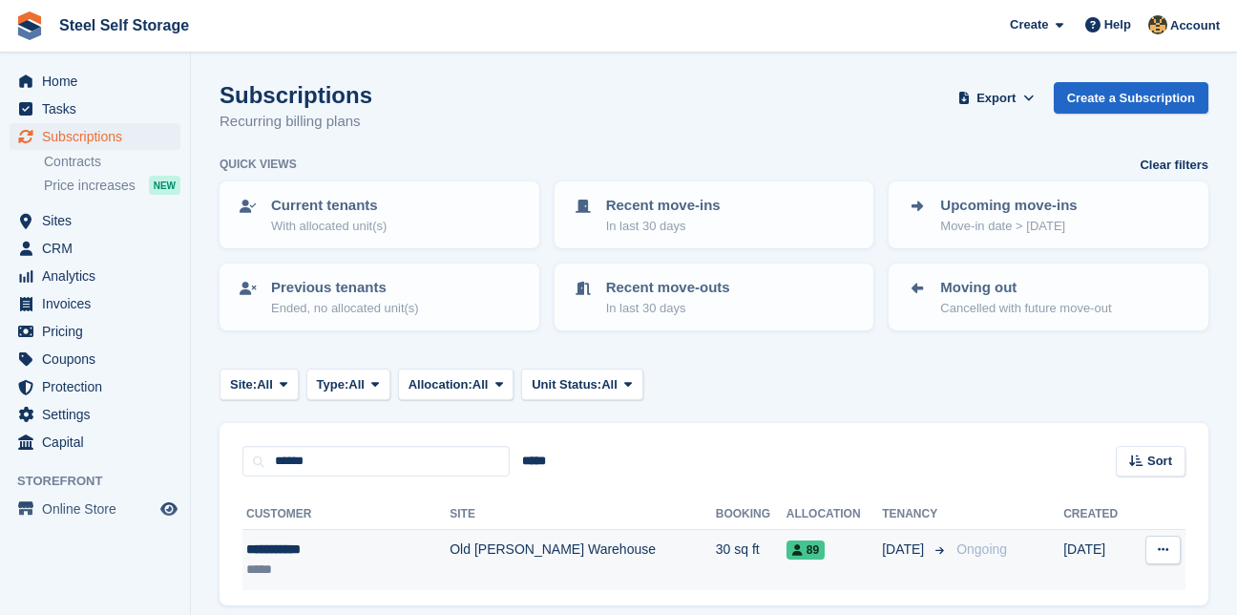
click at [298, 547] on div "**********" at bounding box center [324, 549] width 157 height 20
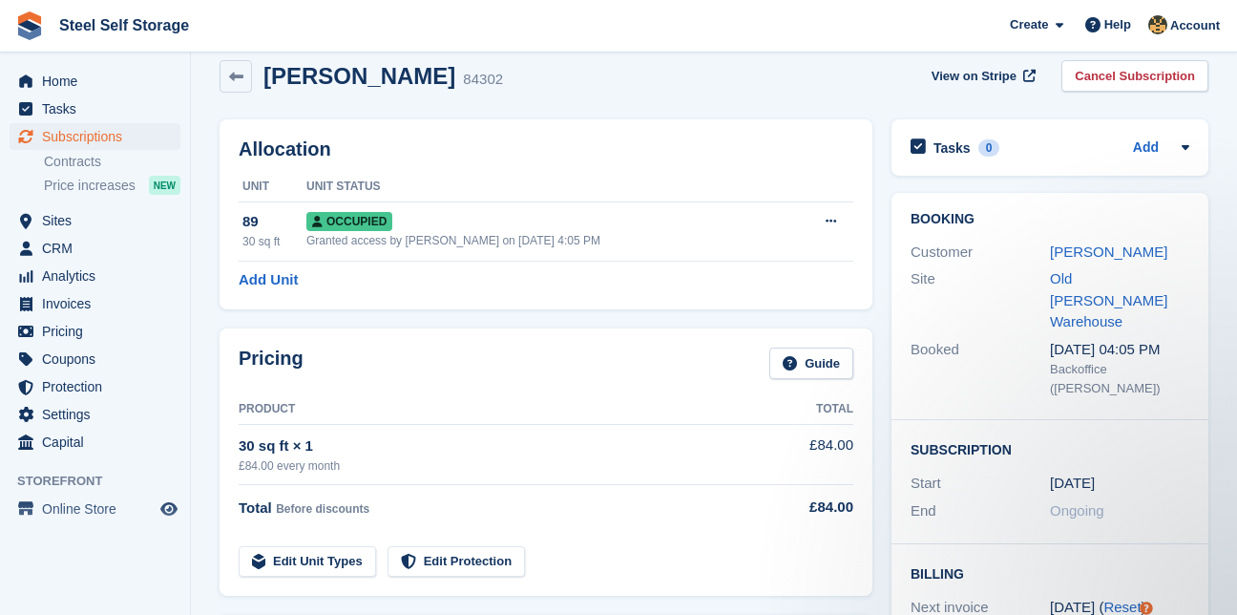
scroll to position [16, 0]
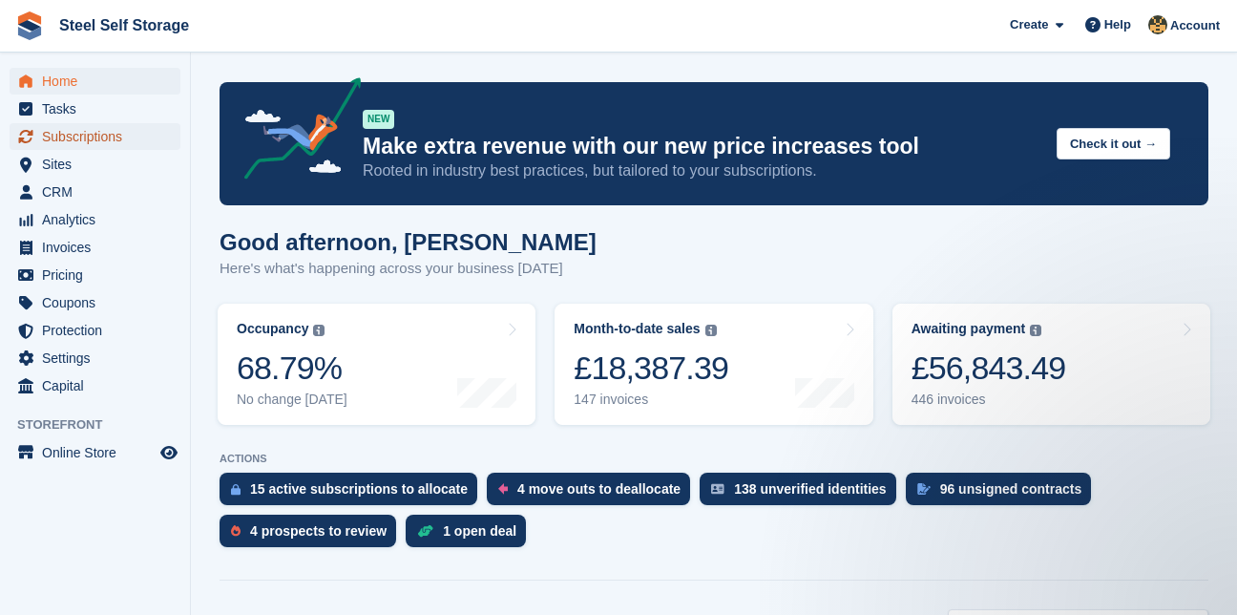
click at [86, 128] on span "Subscriptions" at bounding box center [99, 136] width 115 height 27
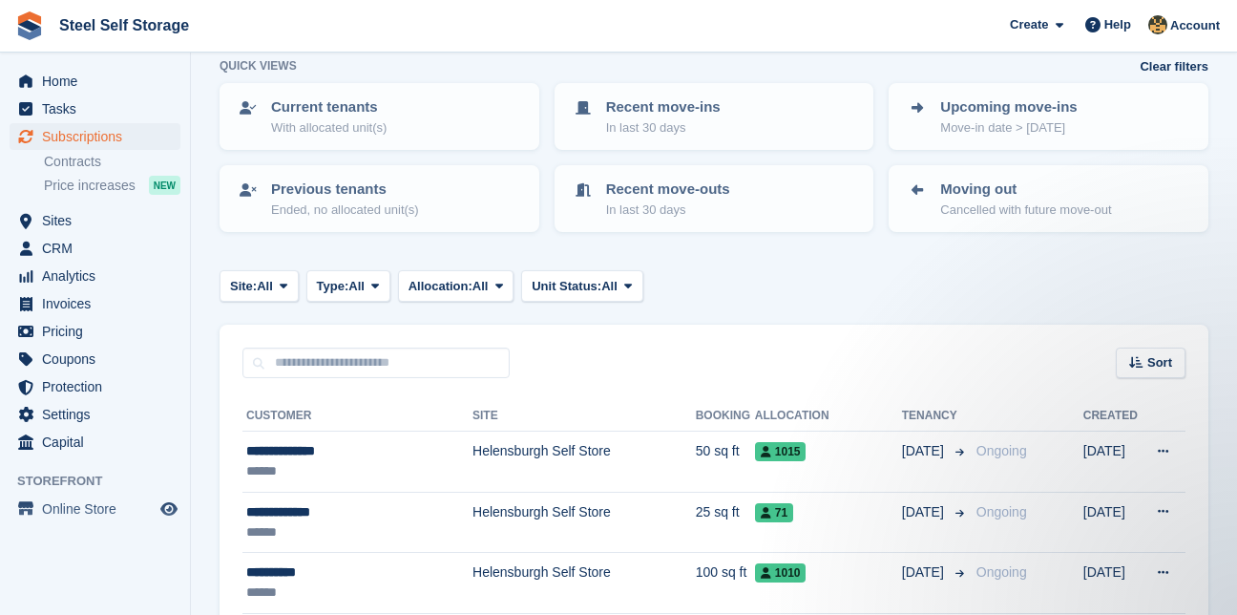
scroll to position [55, 0]
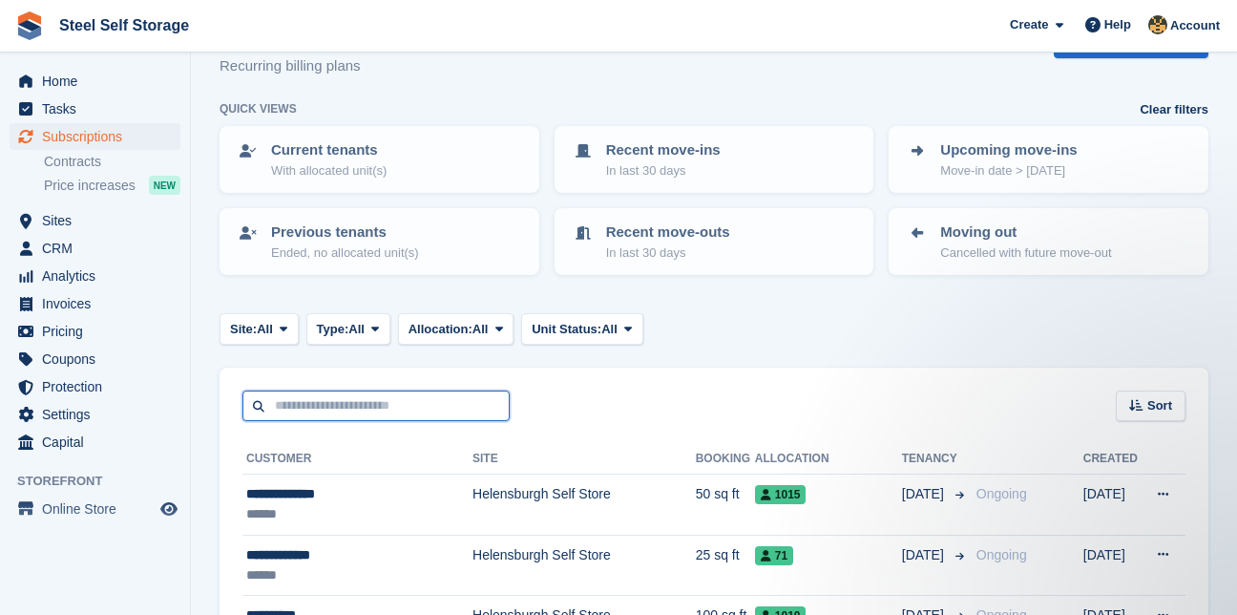
click at [386, 410] on input "text" at bounding box center [375, 406] width 267 height 32
type input "****"
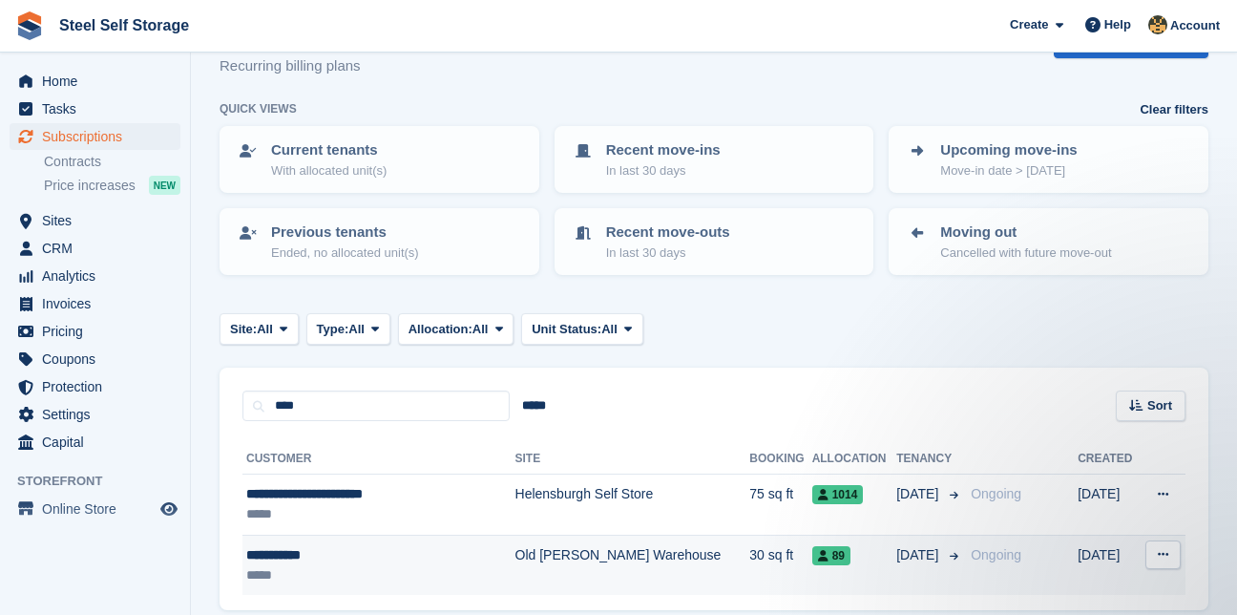
click at [310, 555] on div "**********" at bounding box center [364, 555] width 236 height 20
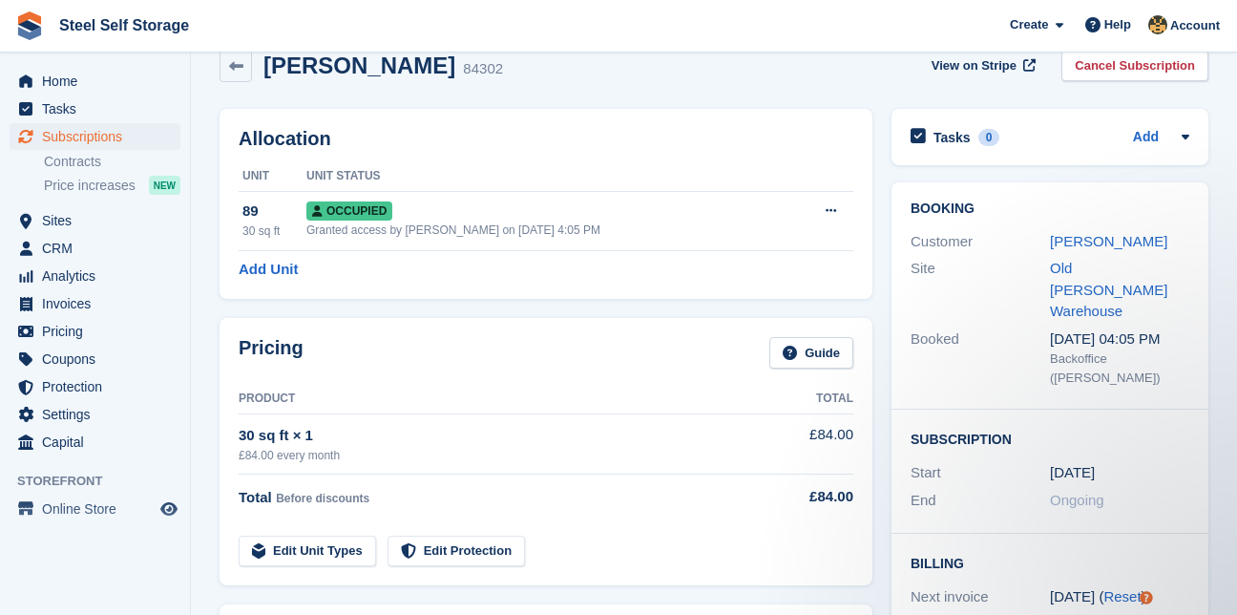
scroll to position [27, 0]
